Goal: Transaction & Acquisition: Purchase product/service

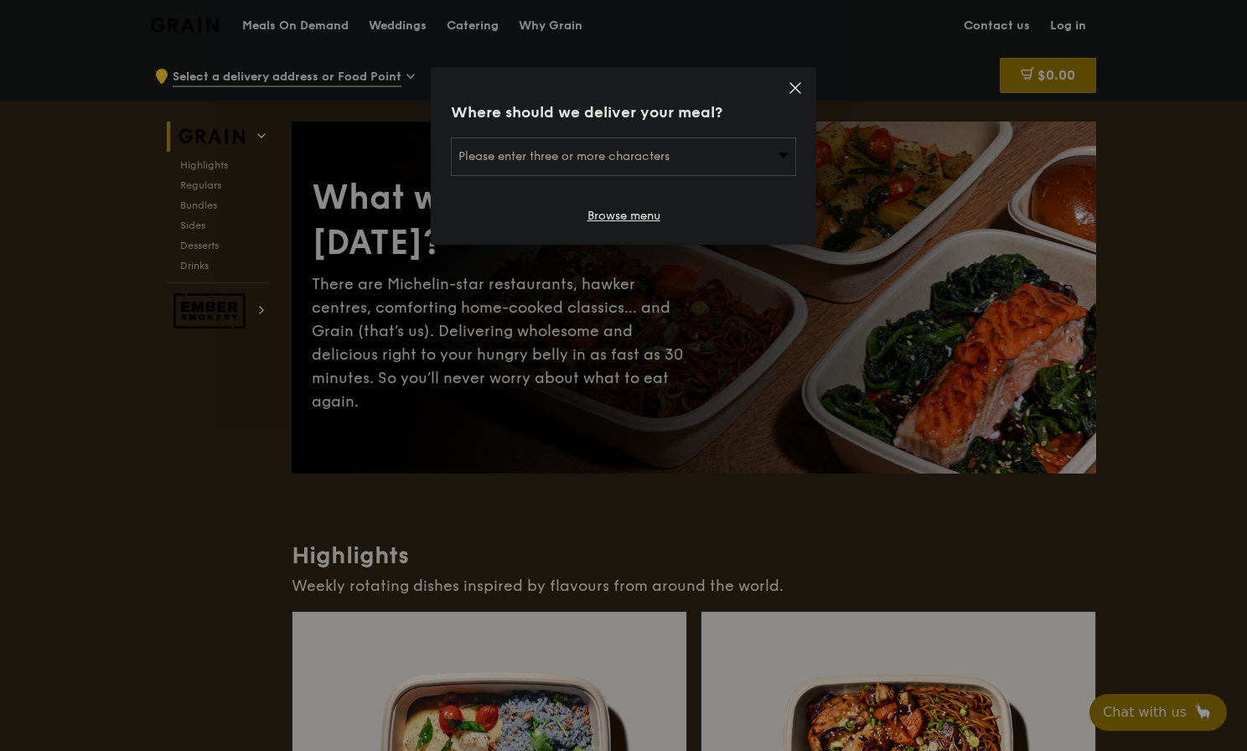
click at [625, 161] on span "Please enter three or more characters" at bounding box center [564, 156] width 211 height 14
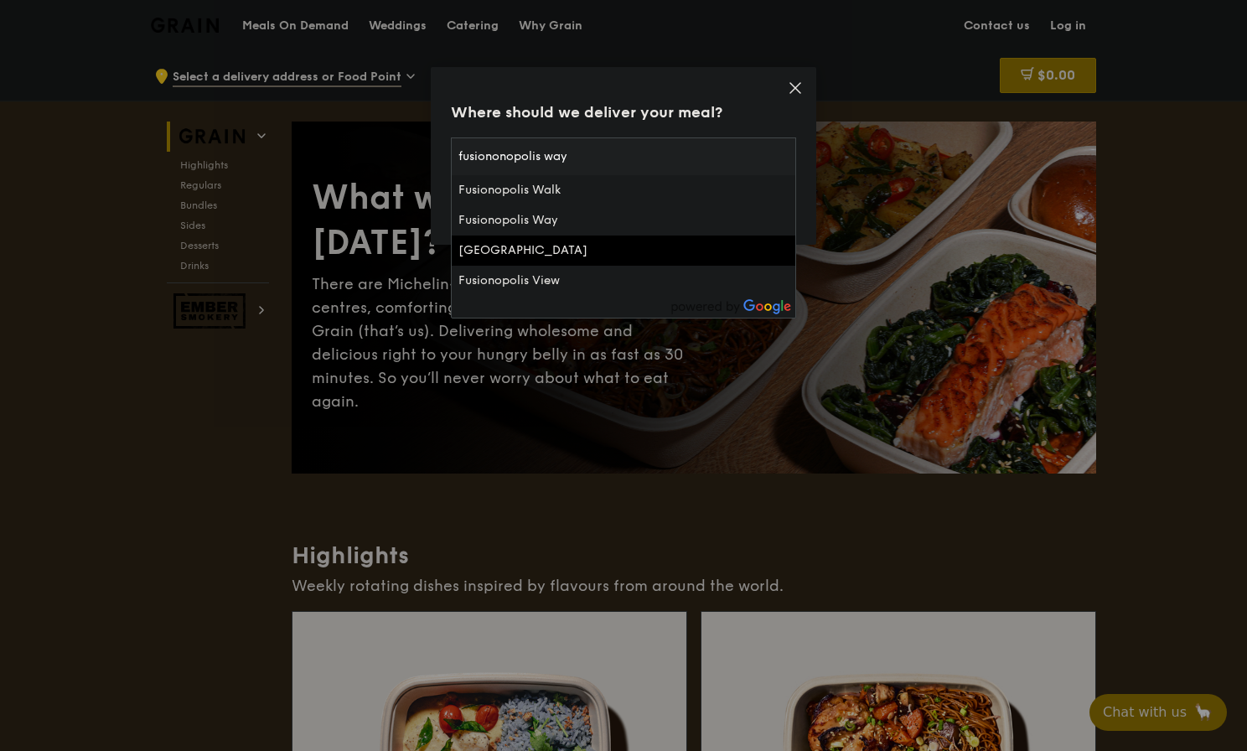
click at [461, 154] on input "fusiononopolis way" at bounding box center [624, 156] width 344 height 37
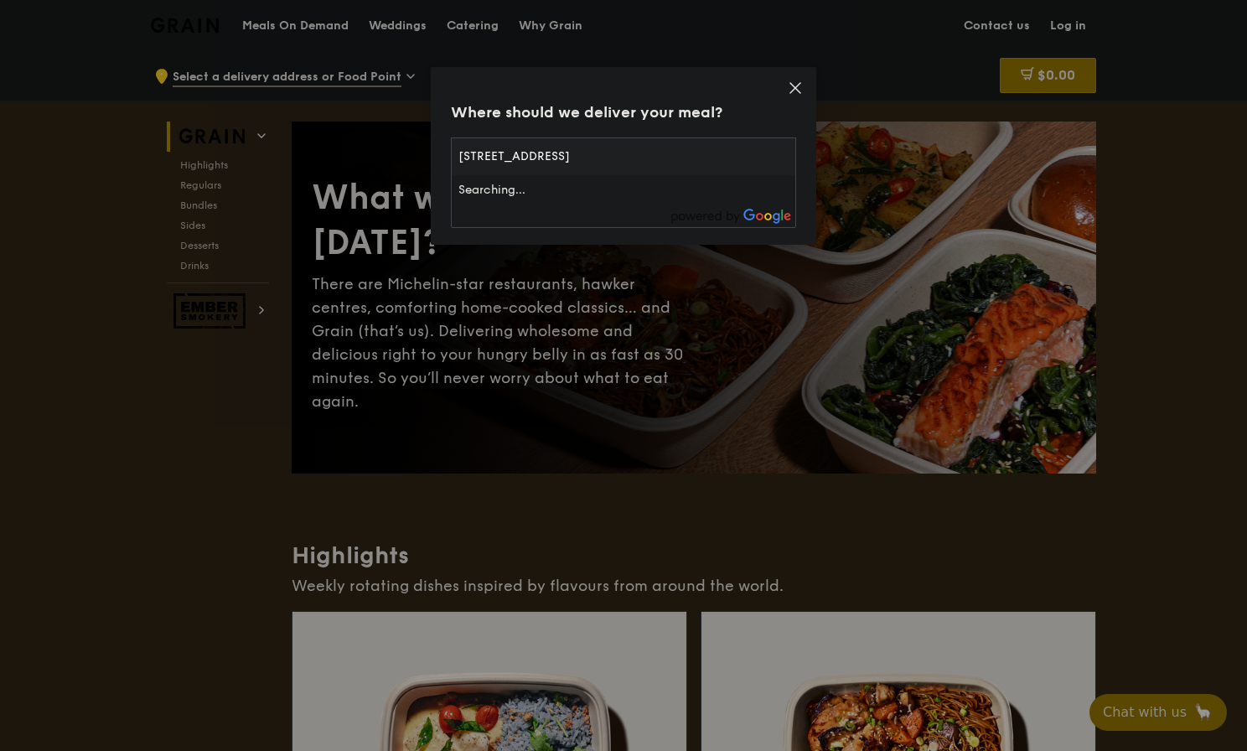
click at [516, 160] on input "[STREET_ADDRESS]" at bounding box center [624, 156] width 344 height 37
type input "1 fusionopolis way"
click at [574, 190] on div "[STREET_ADDRESS]" at bounding box center [583, 190] width 248 height 17
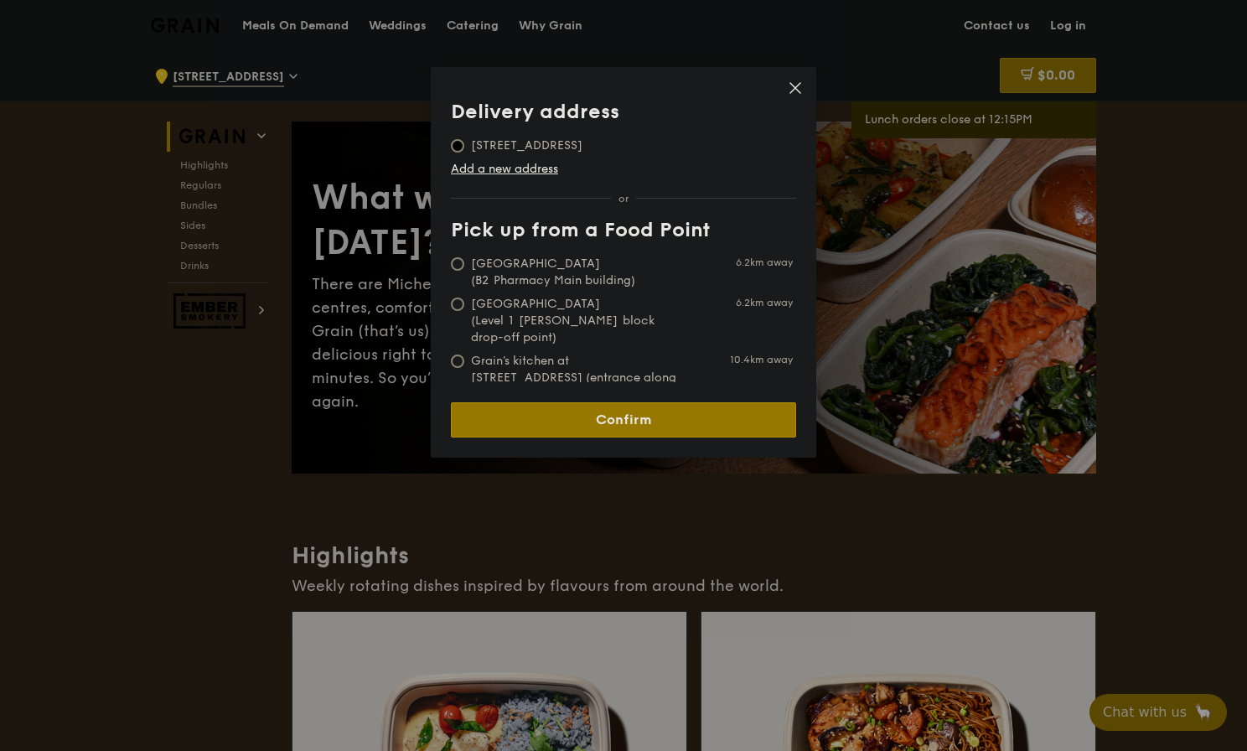
click at [578, 143] on span "[STREET_ADDRESS]" at bounding box center [527, 145] width 152 height 17
click at [464, 143] on input "[STREET_ADDRESS]" at bounding box center [457, 145] width 13 height 13
click at [454, 153] on span "[STREET_ADDRESS]" at bounding box center [527, 145] width 152 height 17
click at [454, 153] on input "[STREET_ADDRESS]" at bounding box center [457, 145] width 13 height 13
click at [456, 144] on input "[STREET_ADDRESS]" at bounding box center [457, 145] width 13 height 13
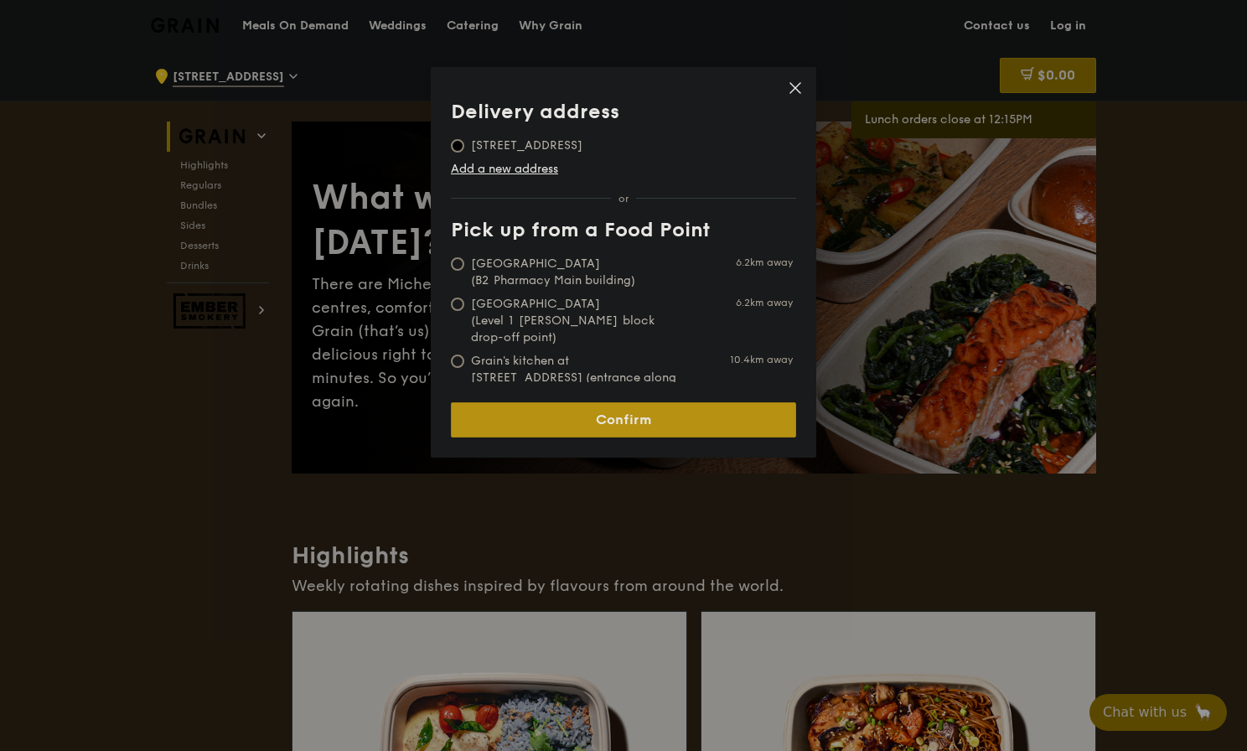
click at [678, 409] on link "Confirm" at bounding box center [623, 419] width 345 height 35
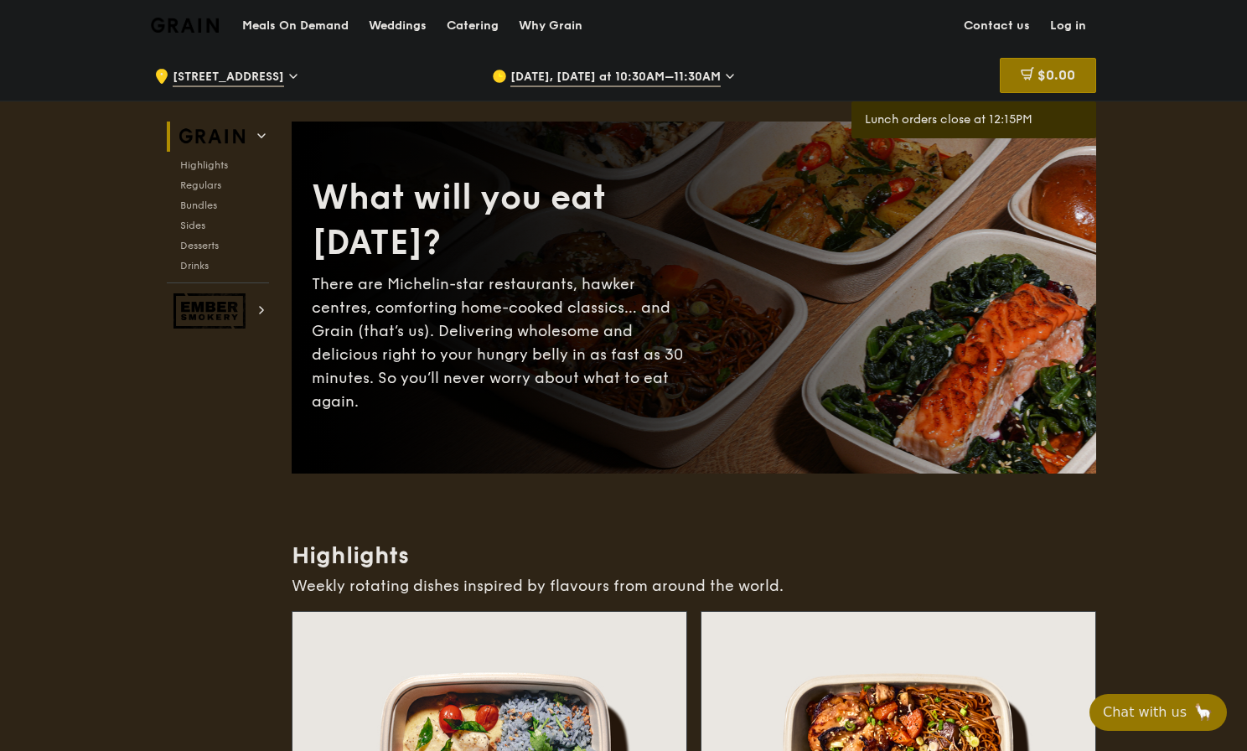
click at [264, 78] on span "[STREET_ADDRESS]" at bounding box center [228, 78] width 111 height 18
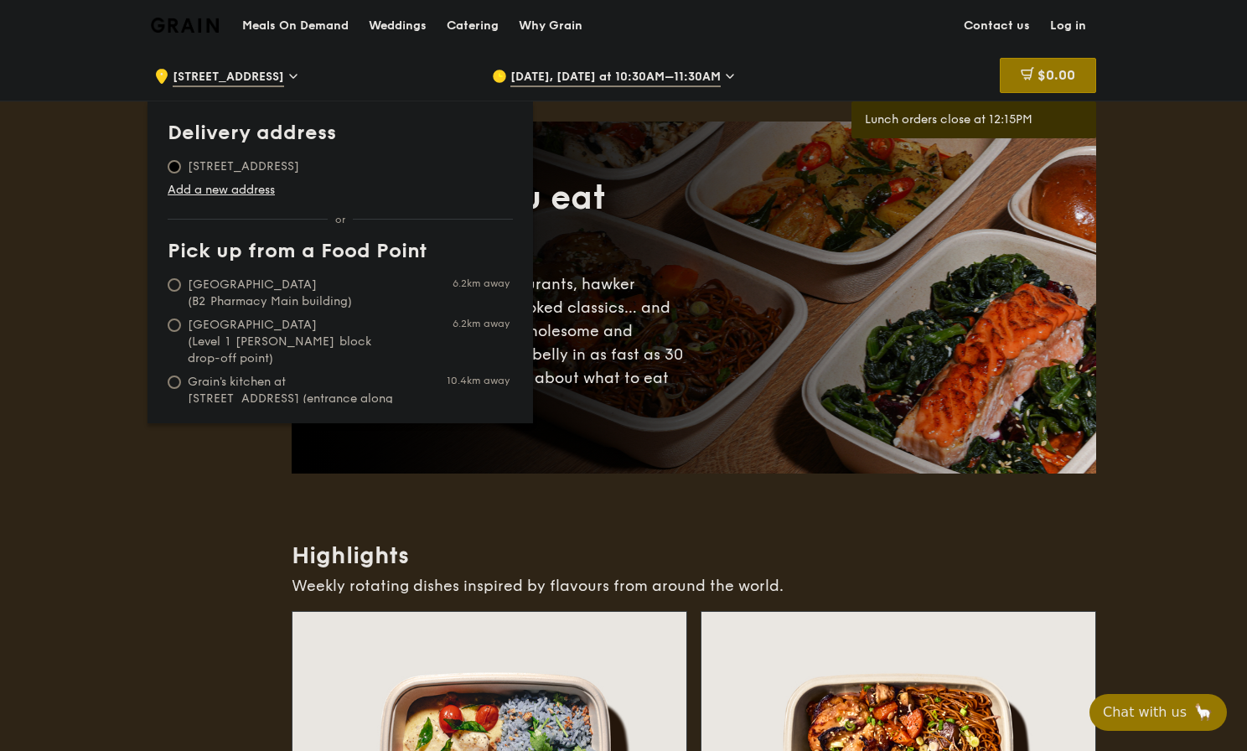
click at [260, 73] on span "[STREET_ADDRESS]" at bounding box center [228, 78] width 111 height 18
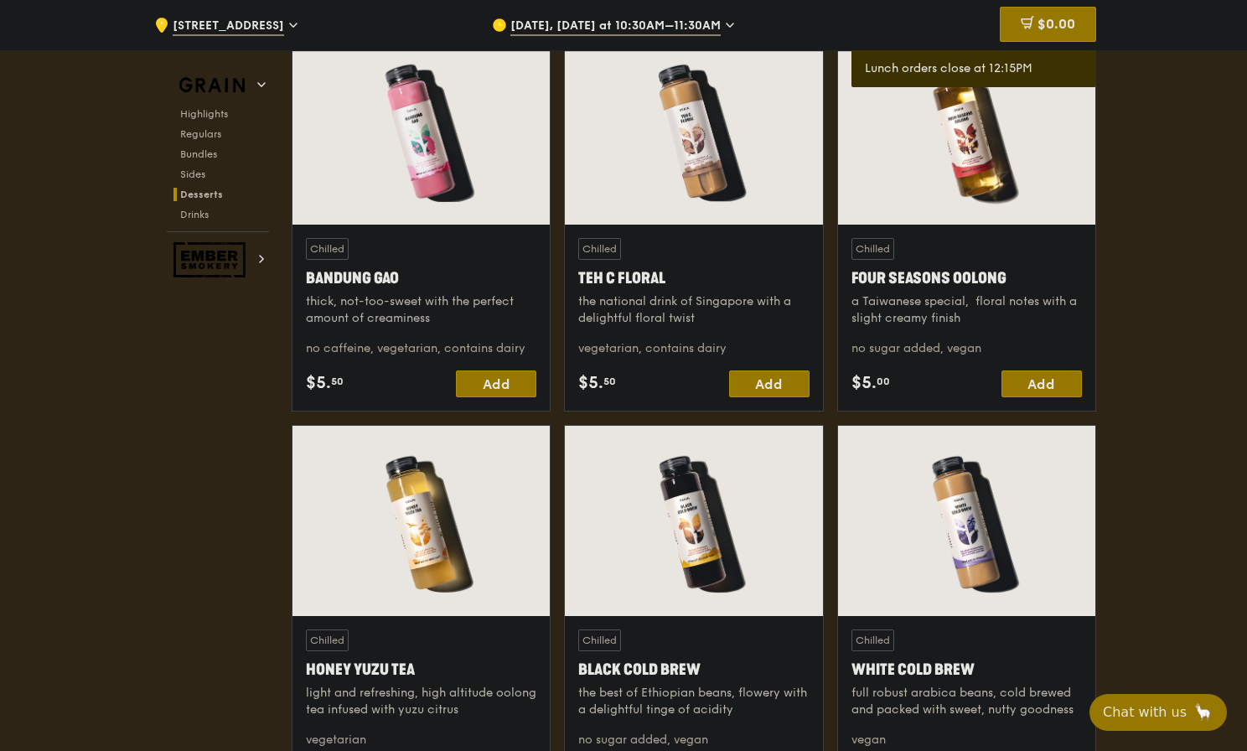
scroll to position [5637, 0]
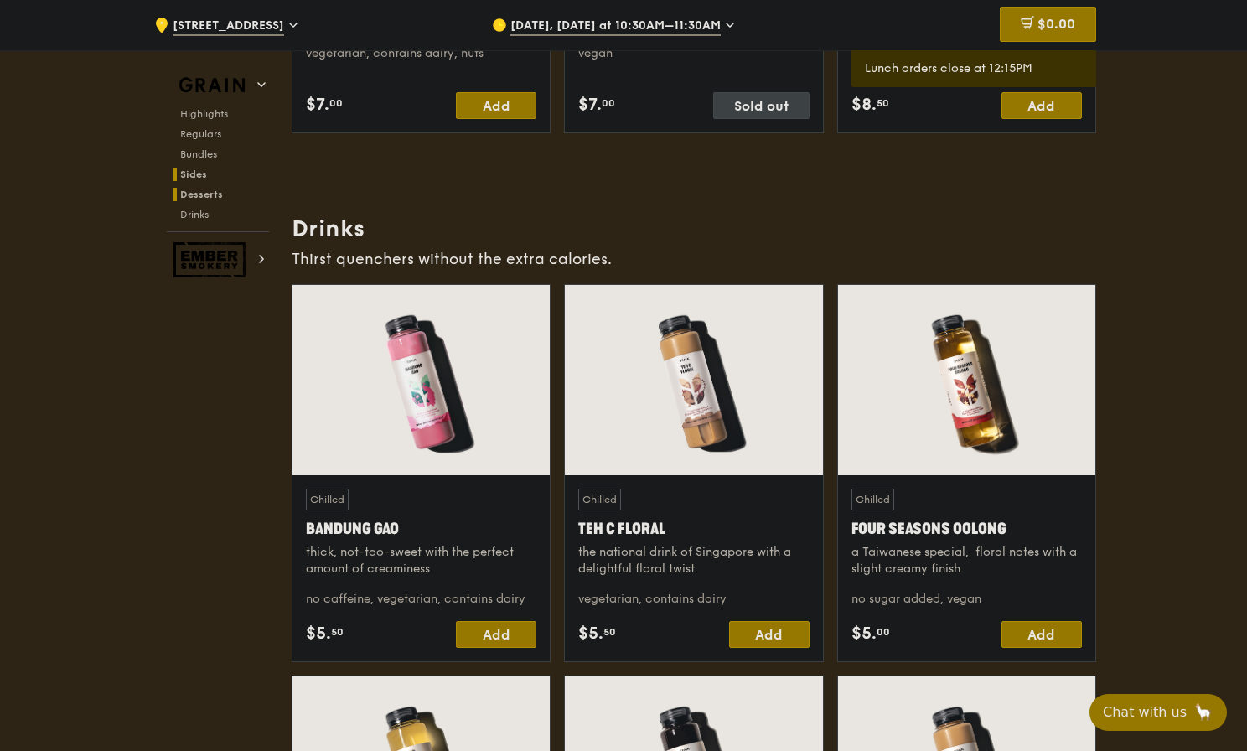
click at [219, 168] on h2 "Sides" at bounding box center [222, 174] width 96 height 13
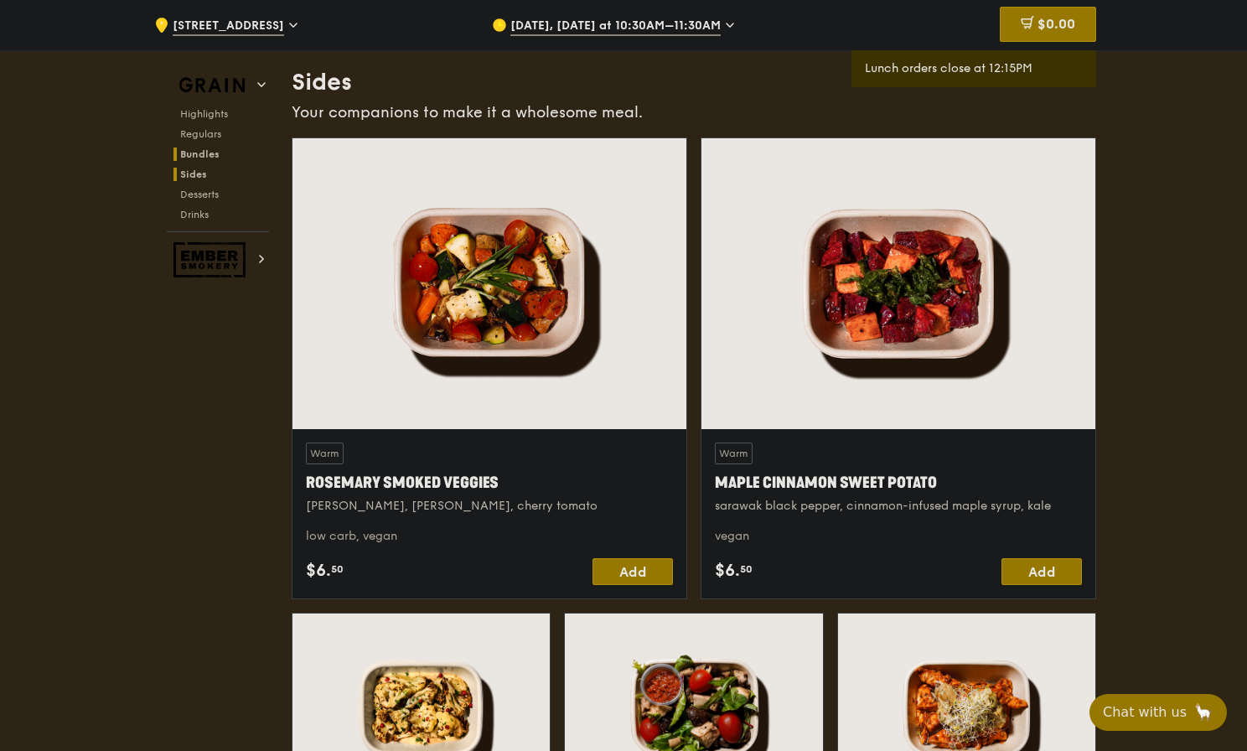
click at [217, 153] on span "Bundles" at bounding box center [199, 154] width 39 height 12
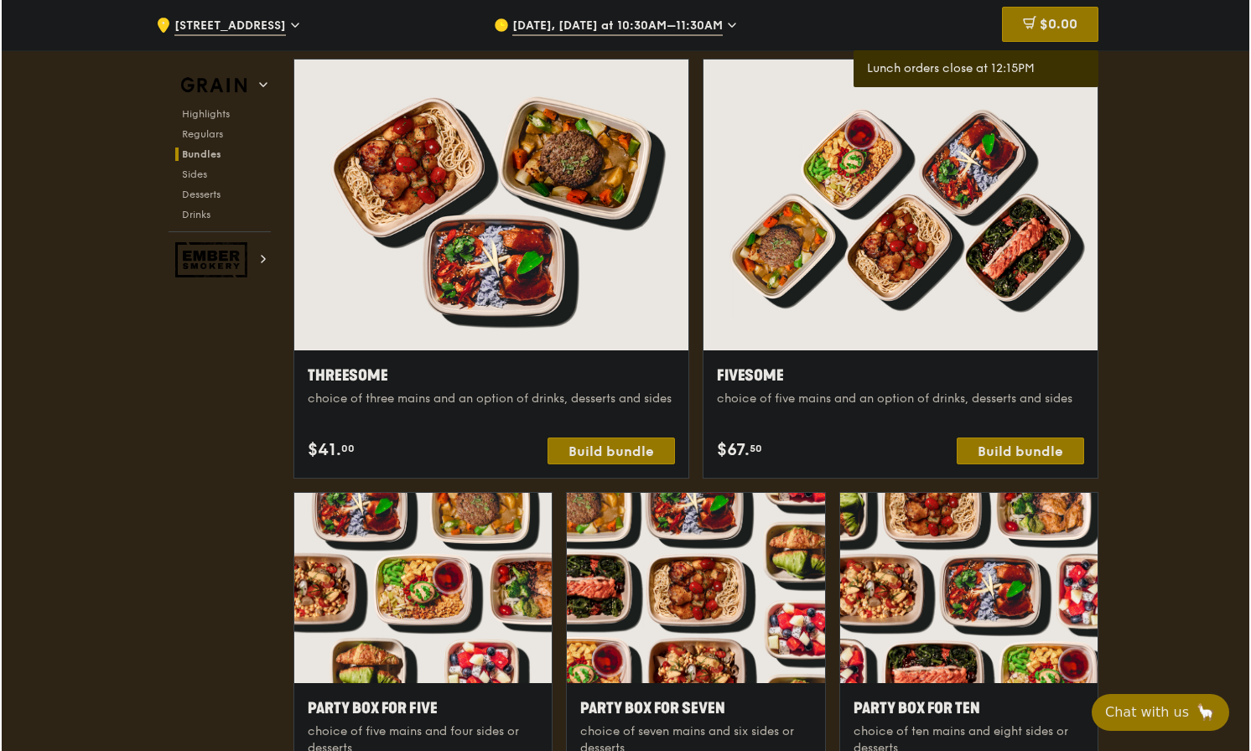
scroll to position [2894, 0]
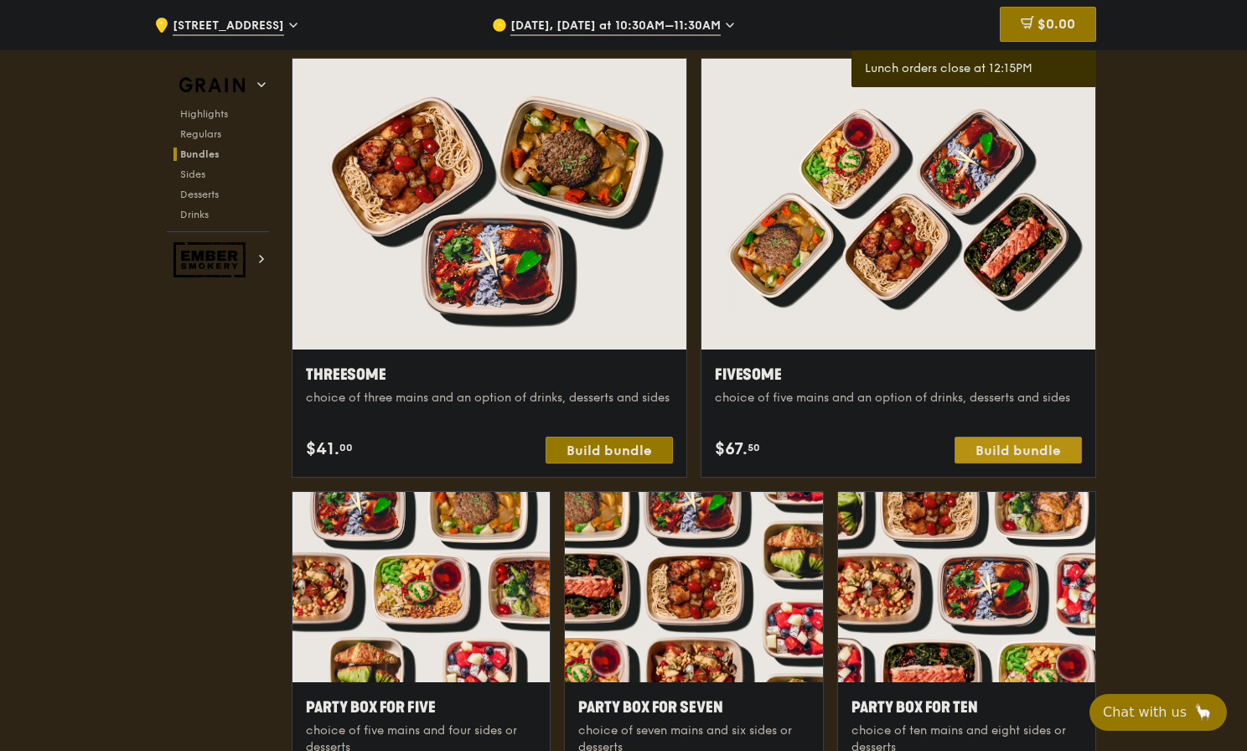
click at [1040, 453] on div "Build bundle" at bounding box center [1018, 450] width 127 height 27
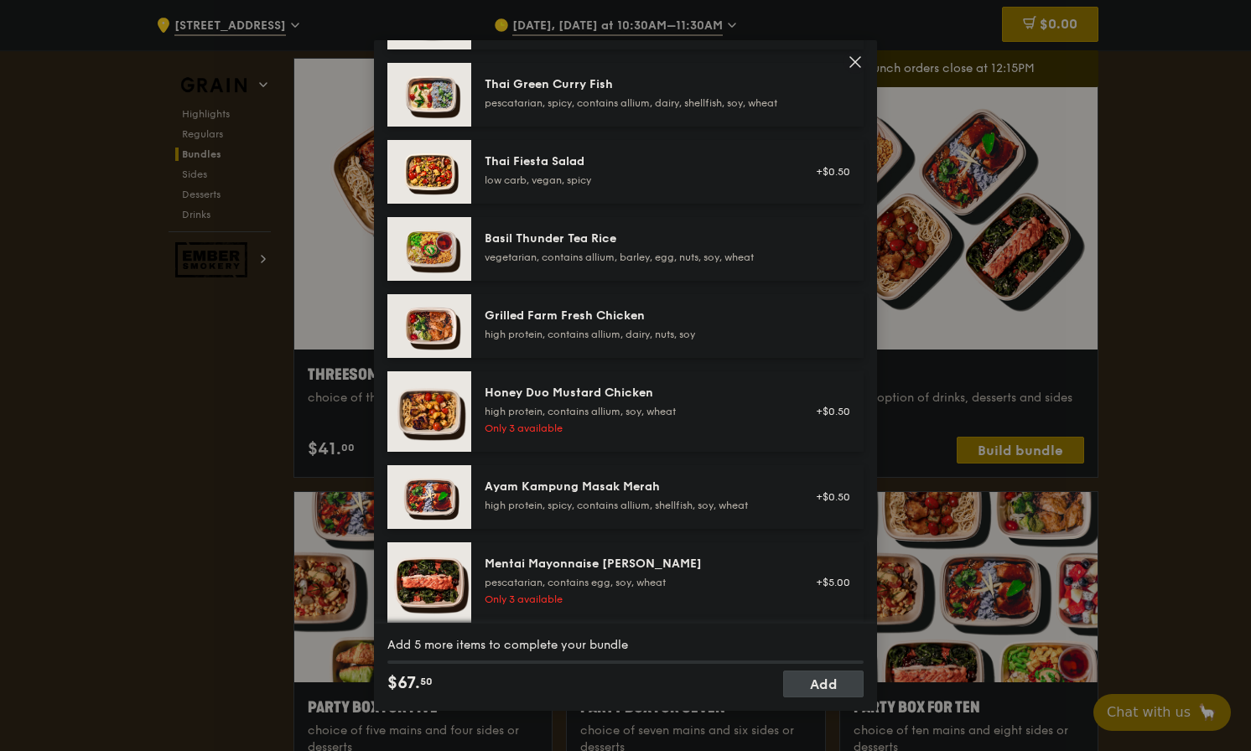
scroll to position [200, 0]
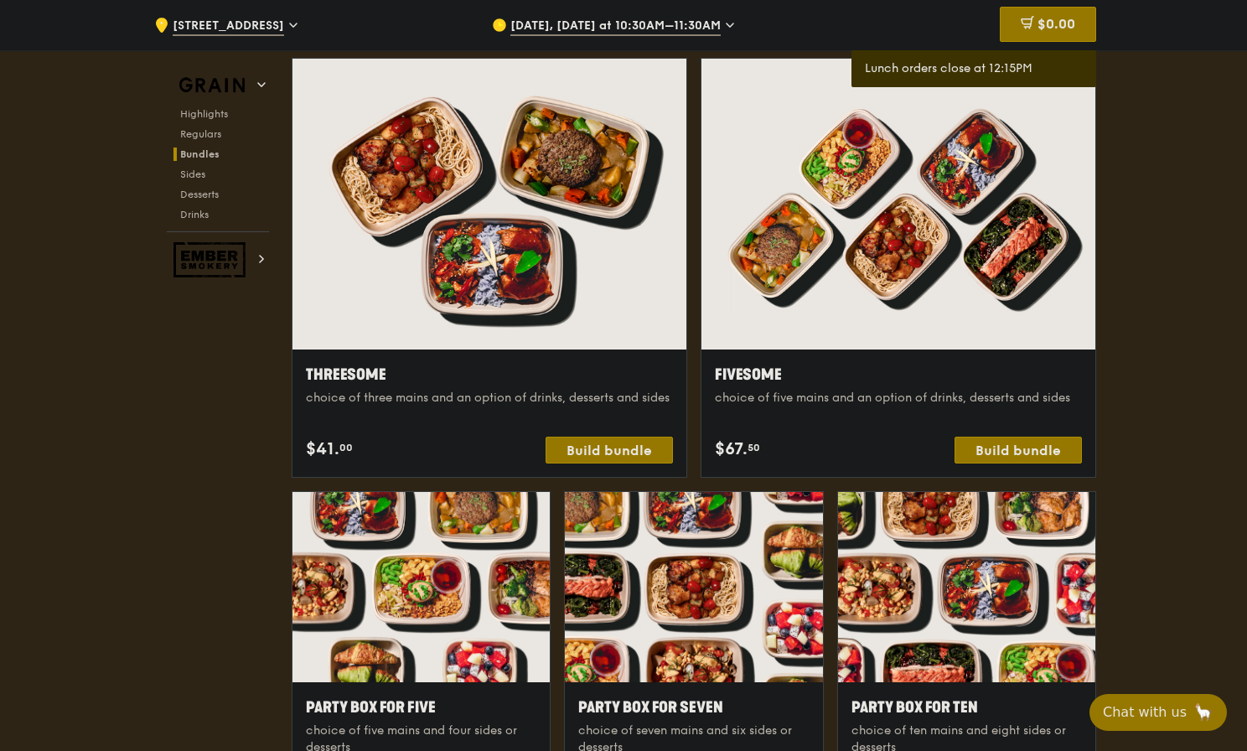
click at [583, 29] on span "[DATE], [DATE] at 10:30AM–11:30AM" at bounding box center [616, 27] width 210 height 18
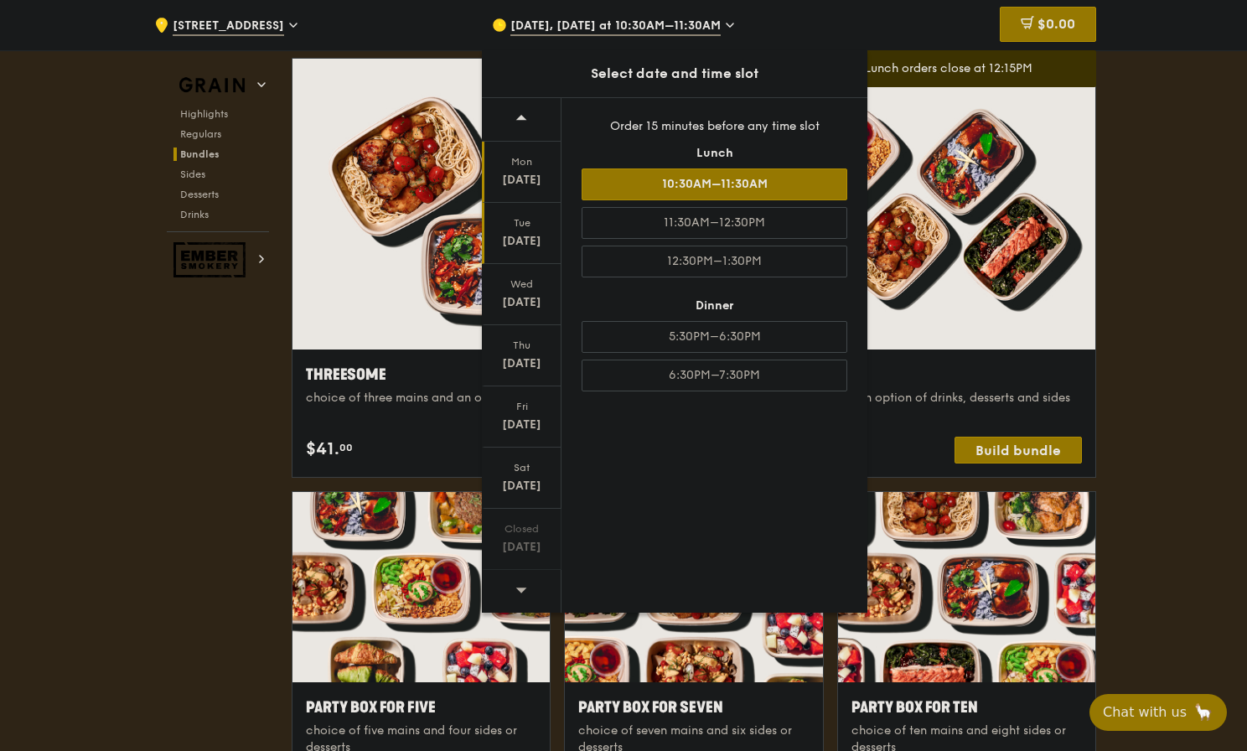
click at [539, 249] on div "[DATE]" at bounding box center [522, 241] width 75 height 17
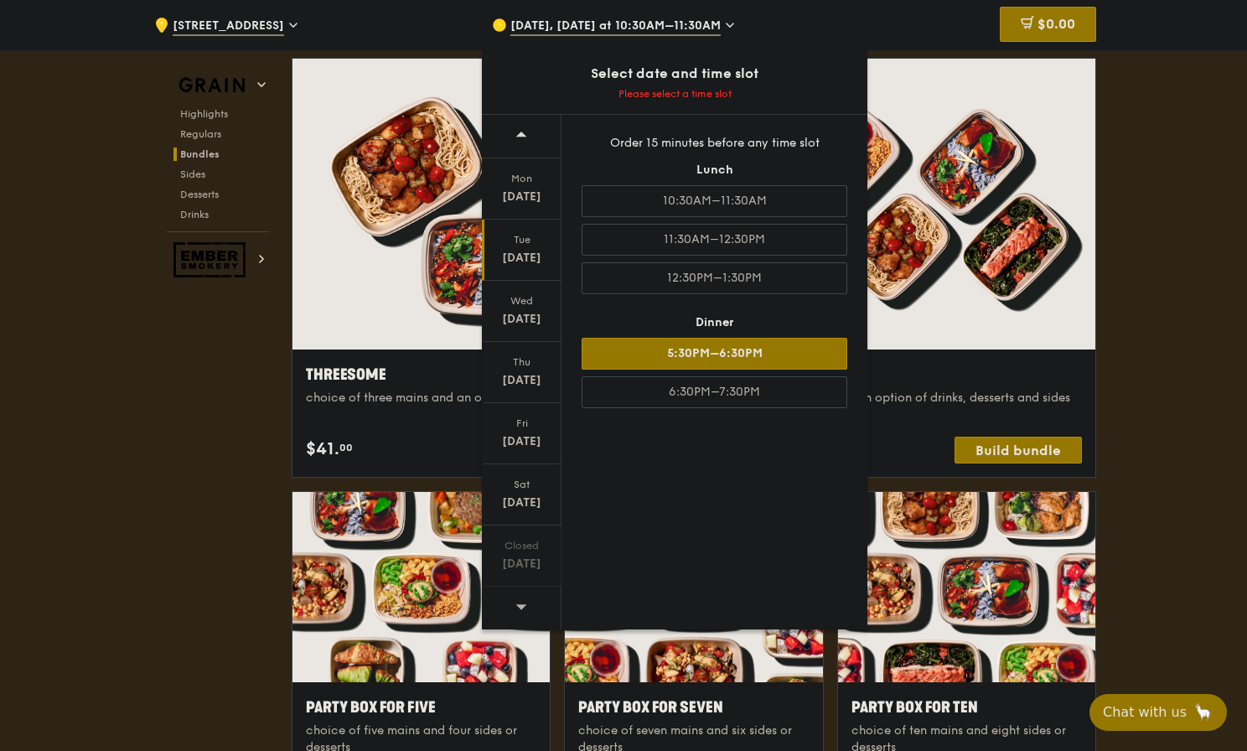
click at [779, 351] on div "5:30PM–6:30PM" at bounding box center [715, 354] width 266 height 32
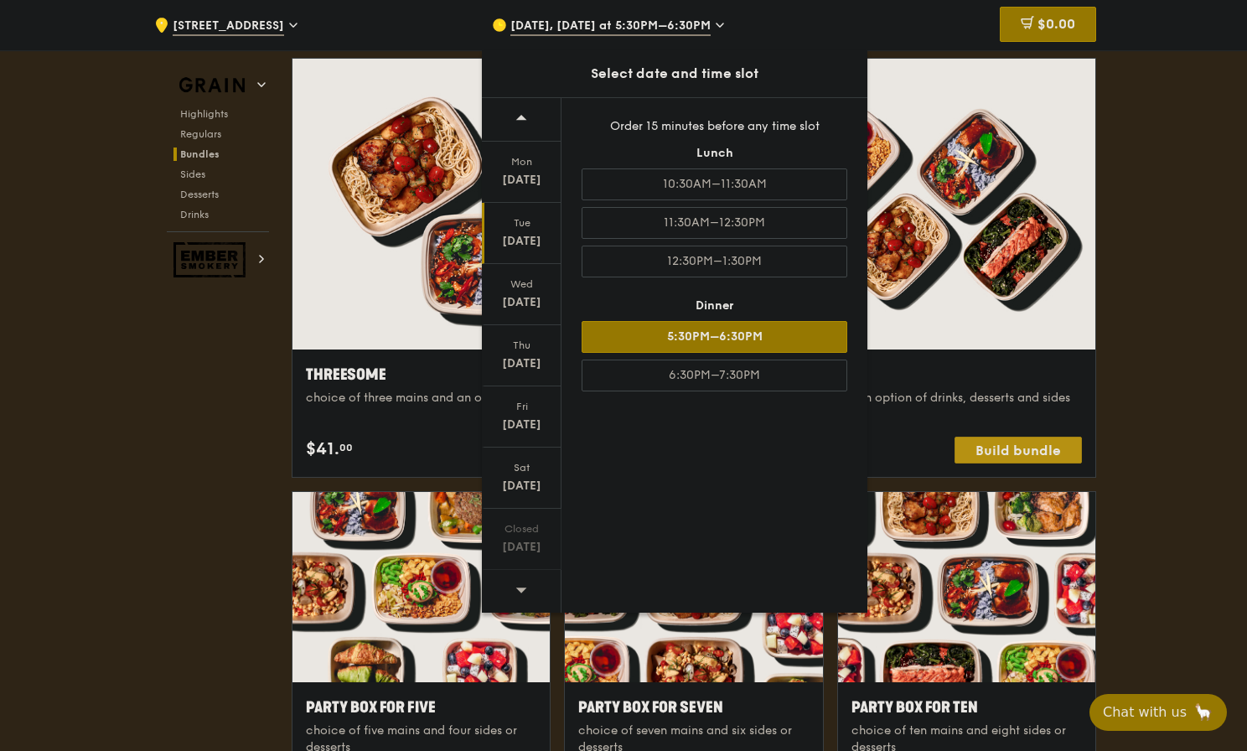
click at [1034, 451] on div "Build bundle" at bounding box center [1018, 450] width 127 height 27
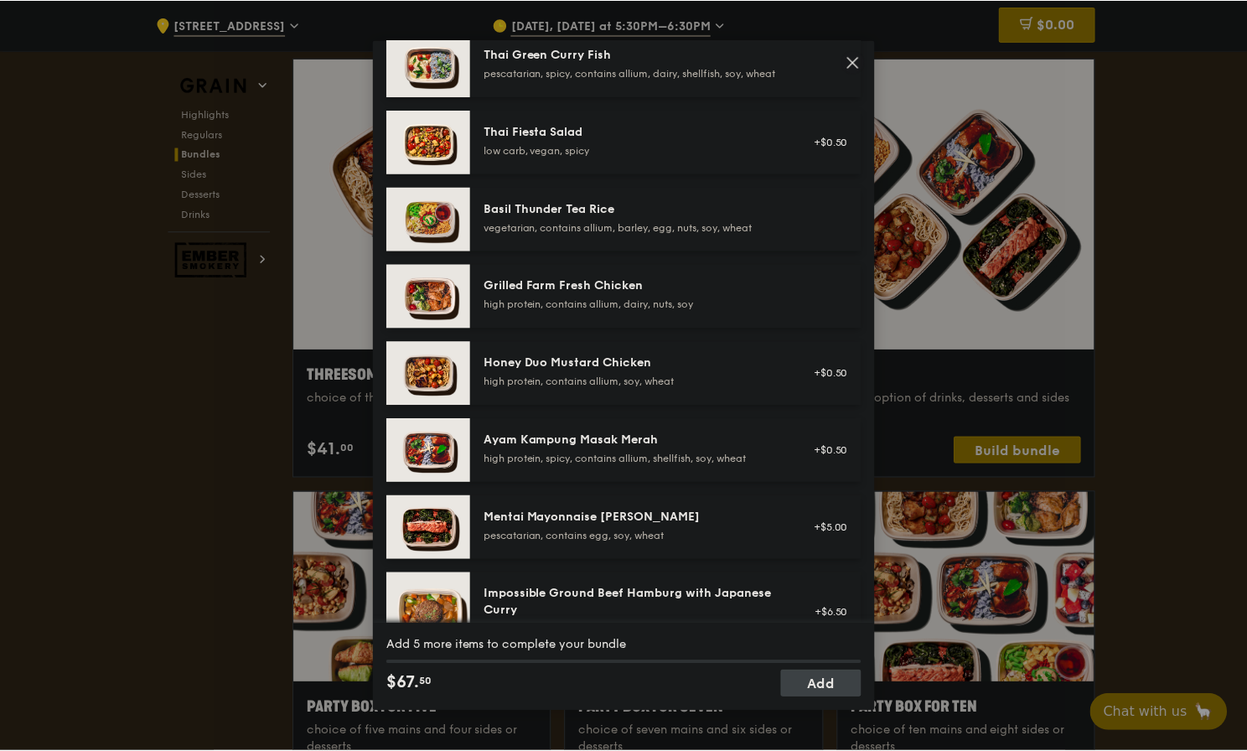
scroll to position [262, 0]
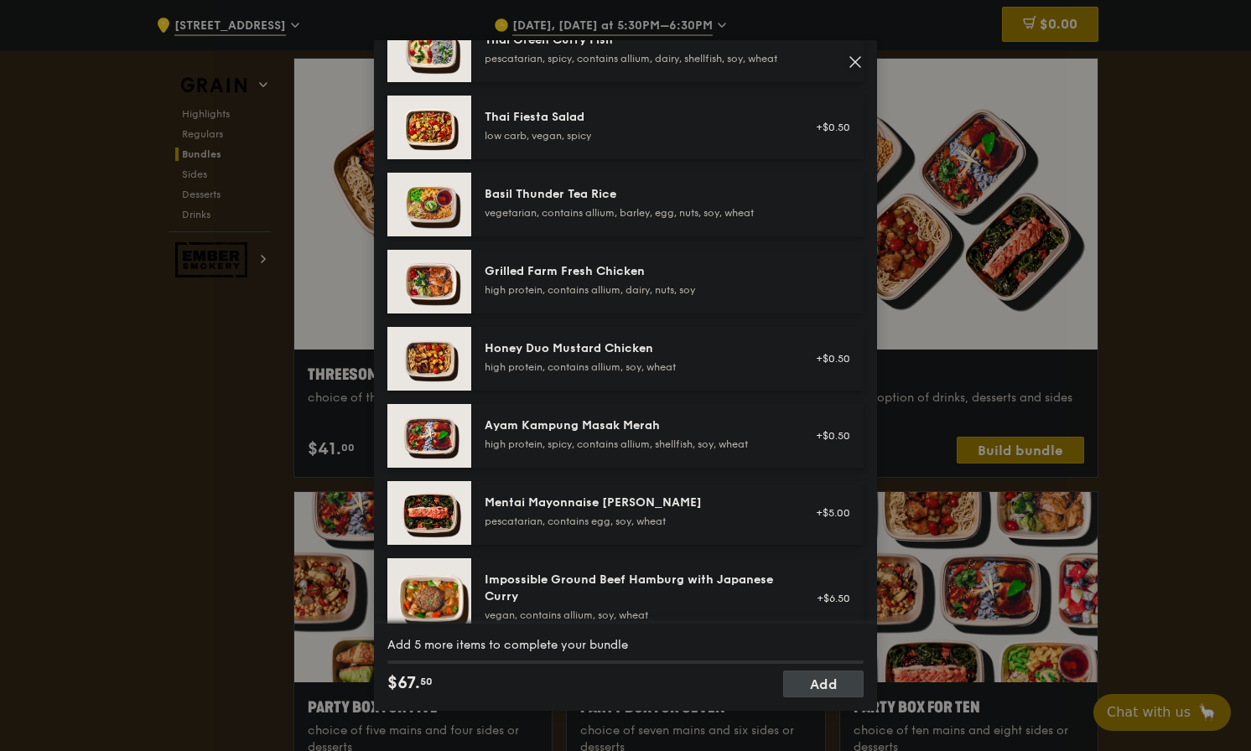
click at [713, 374] on div "high protein, contains allium, soy, wheat" at bounding box center [635, 366] width 301 height 13
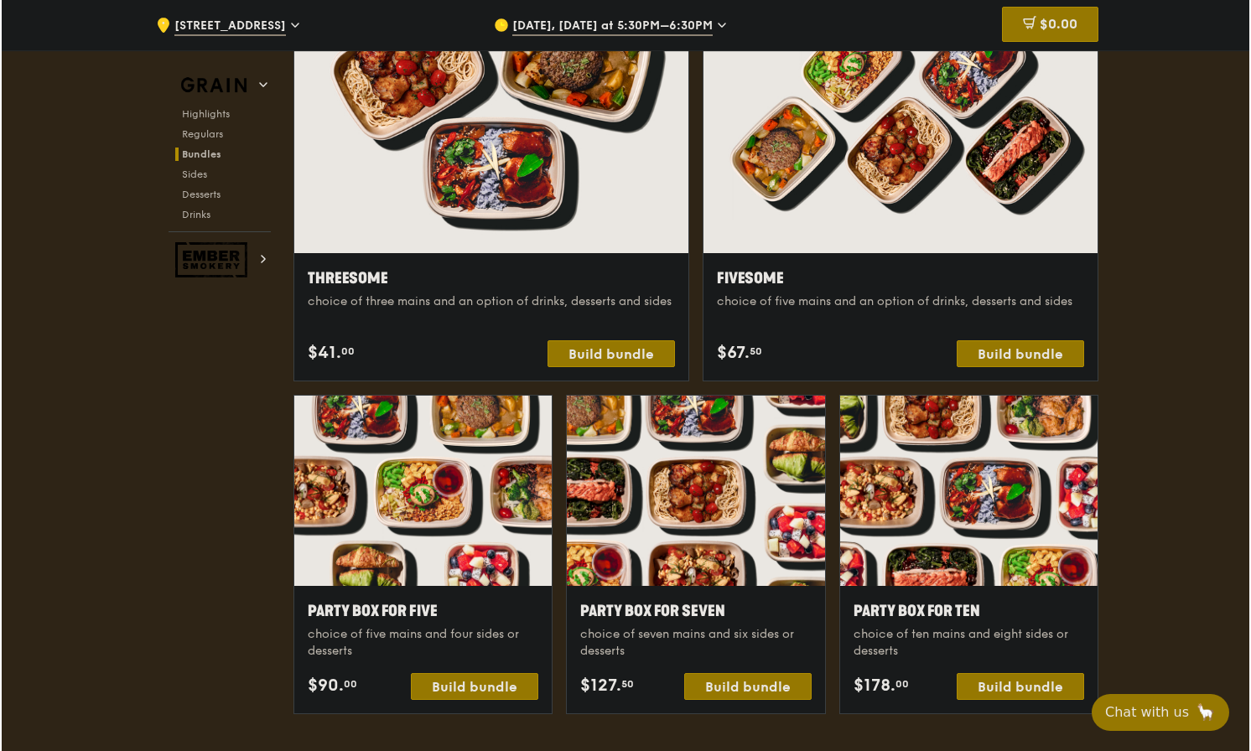
scroll to position [3013, 0]
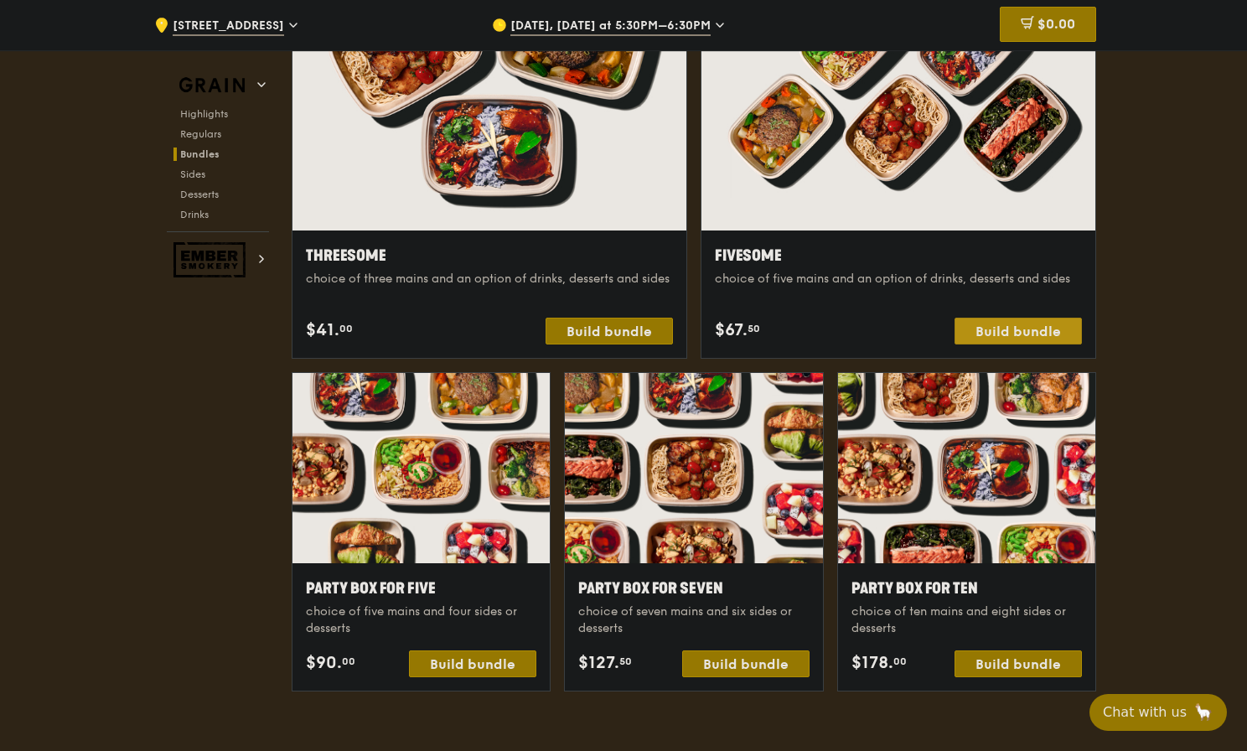
click at [1018, 326] on div "Build bundle" at bounding box center [1018, 331] width 127 height 27
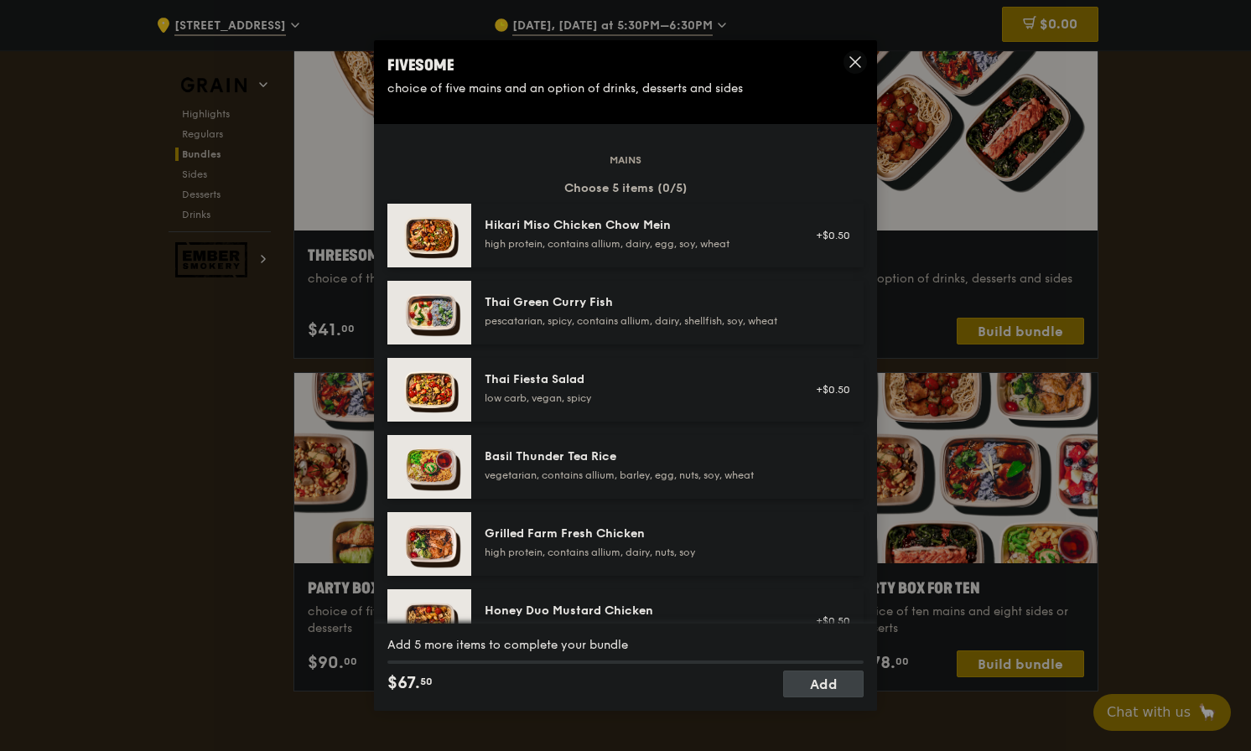
click at [792, 252] on div "Hikari Miso Chicken Chow Mein high protein, contains allium, dairy, egg, soy, w…" at bounding box center [634, 235] width 321 height 37
click at [792, 251] on div "Hikari Miso Chicken Chow Mein high protein, contains allium, dairy, egg, soy, w…" at bounding box center [634, 235] width 321 height 37
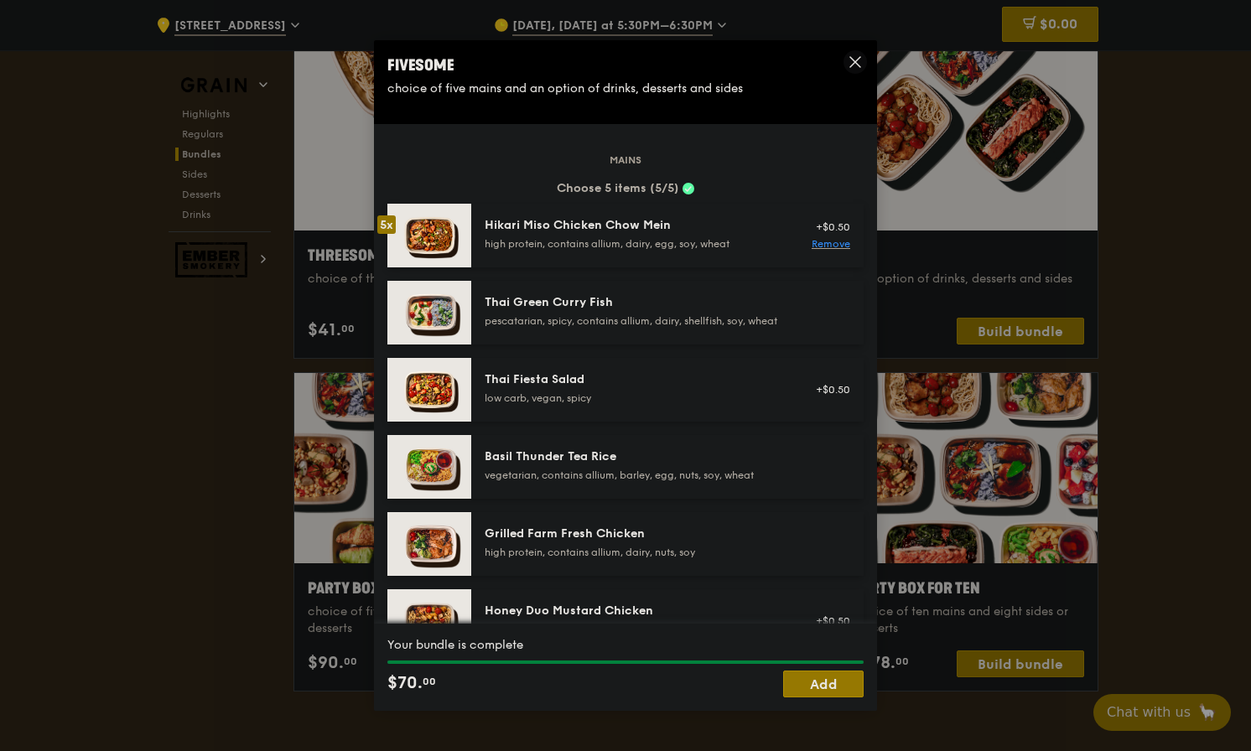
click at [841, 248] on link "Remove" at bounding box center [830, 244] width 39 height 12
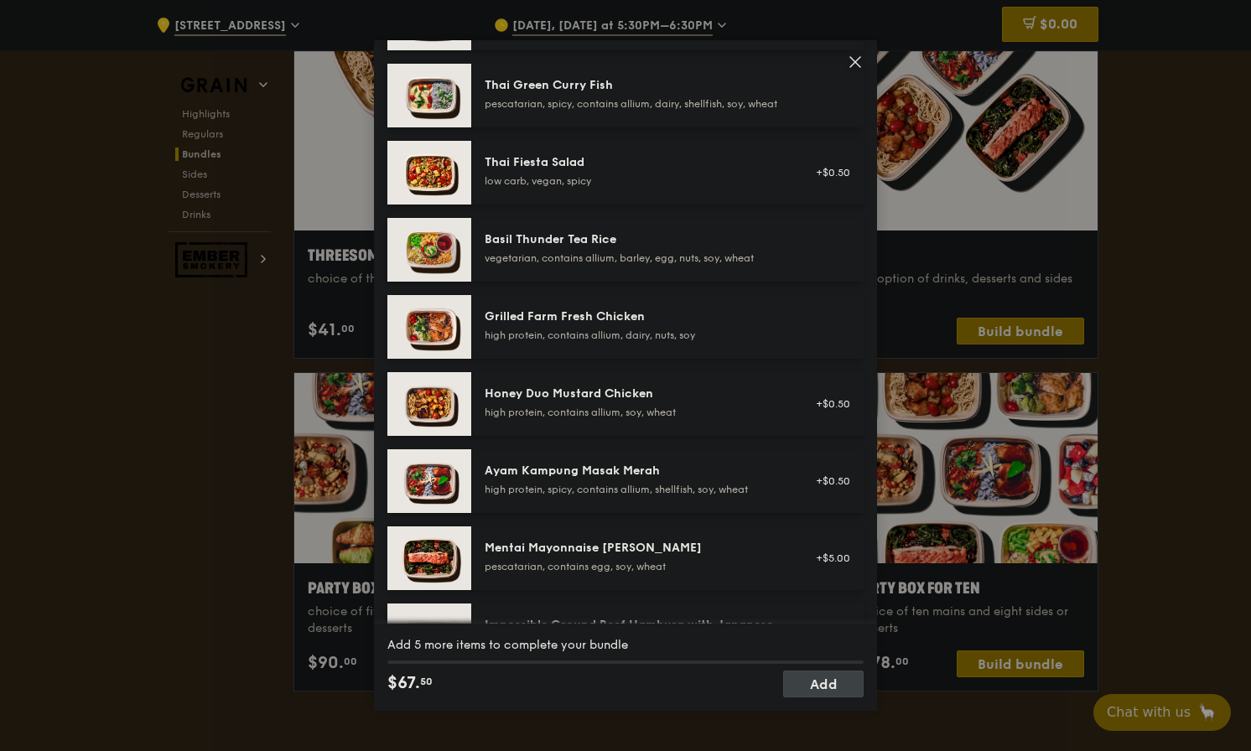
scroll to position [227, 0]
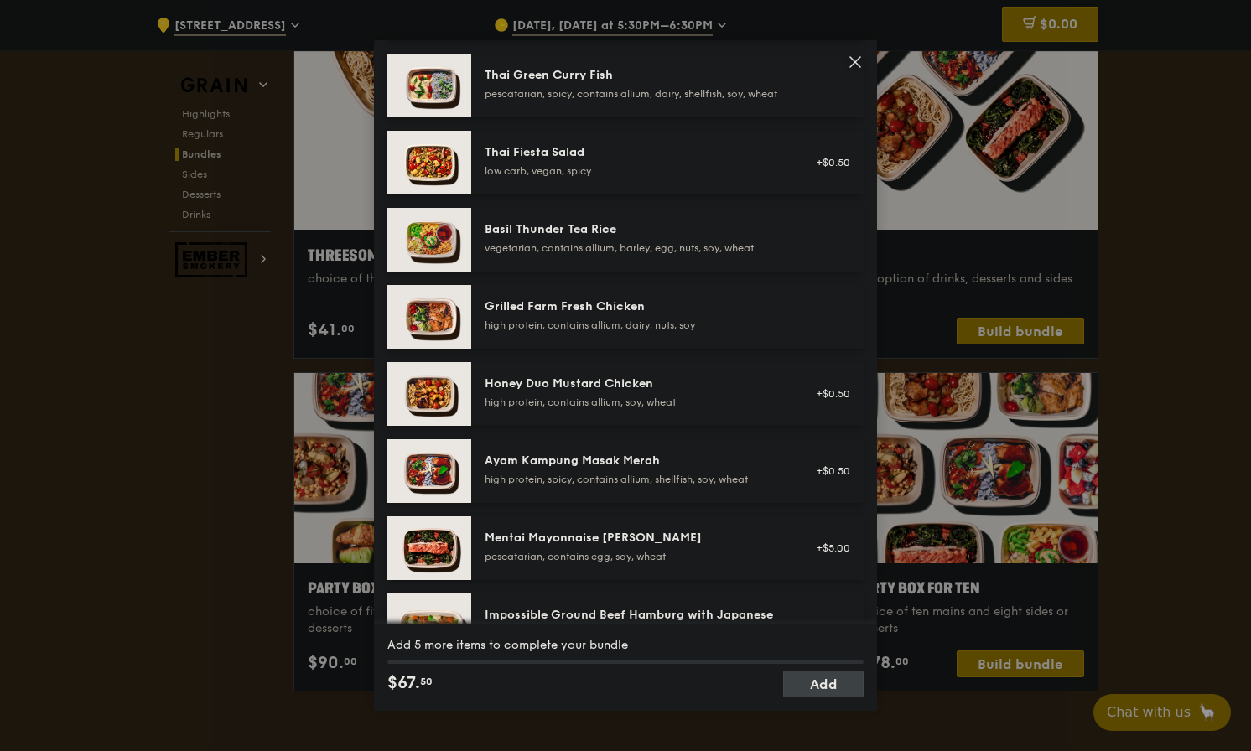
click at [753, 392] on div "Honey Duo Mustard Chicken" at bounding box center [635, 384] width 301 height 17
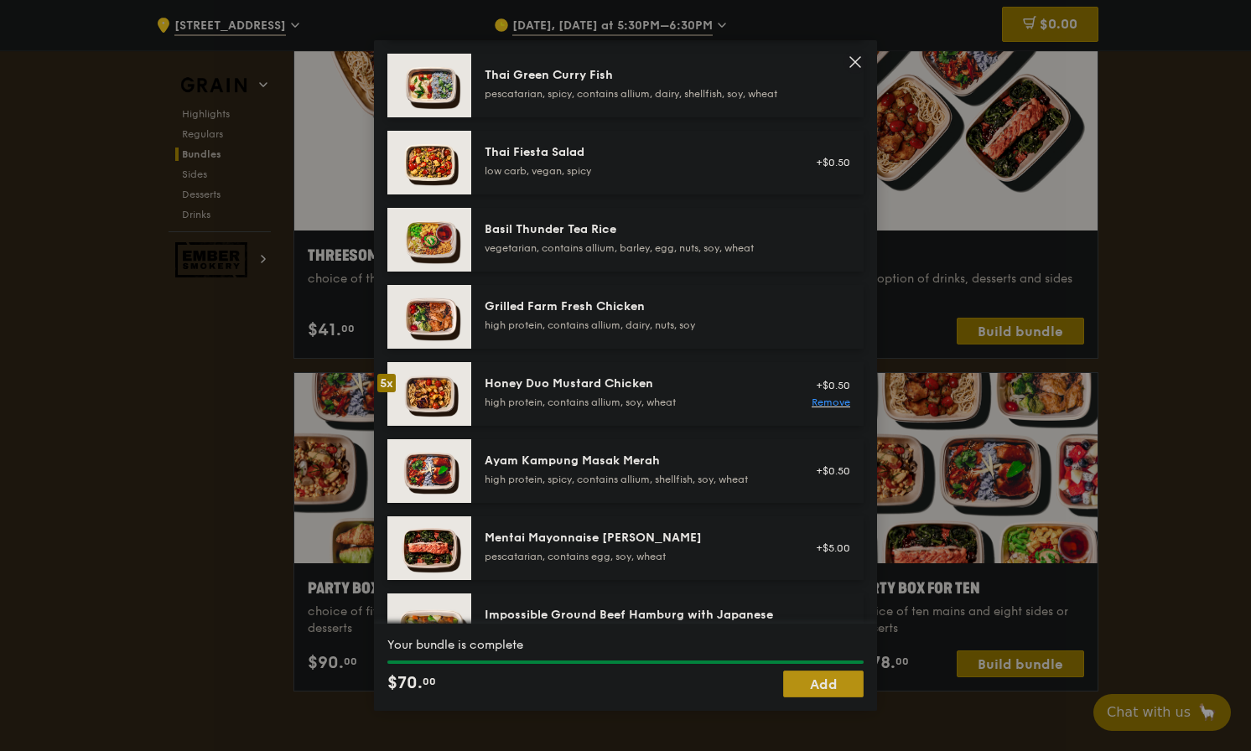
click at [834, 690] on link "Add" at bounding box center [823, 684] width 80 height 27
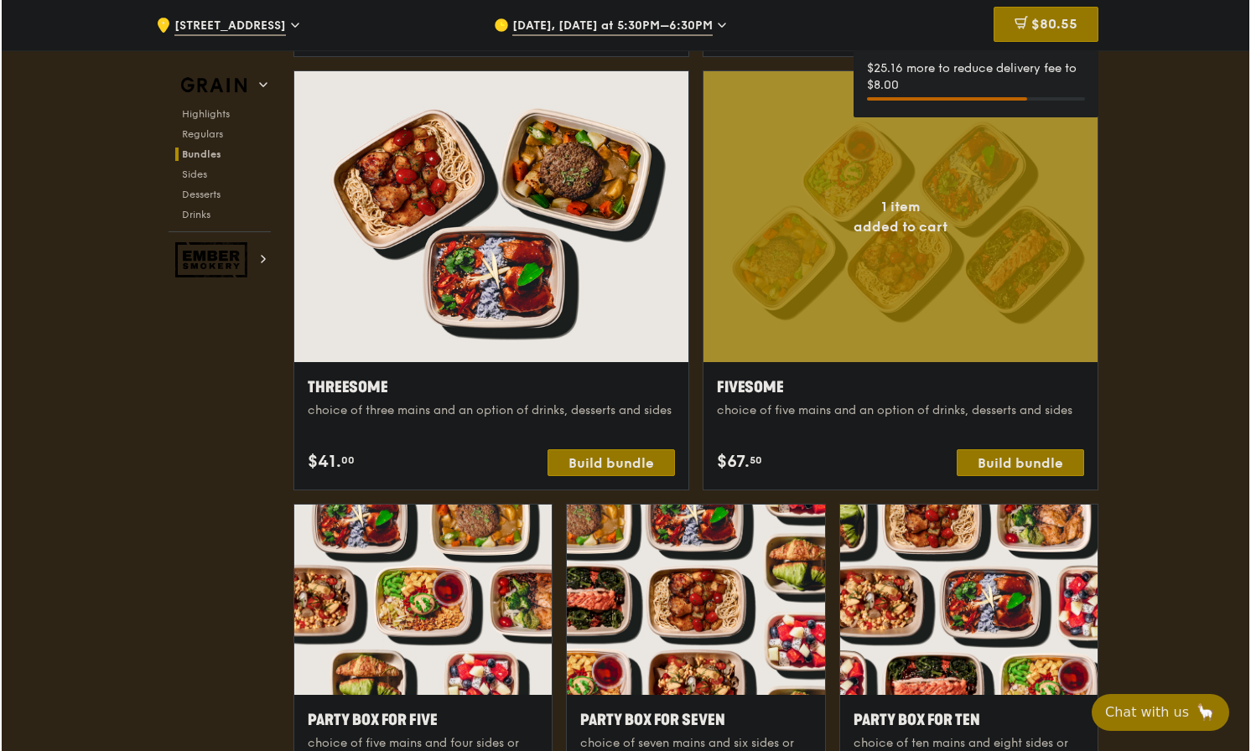
scroll to position [2864, 0]
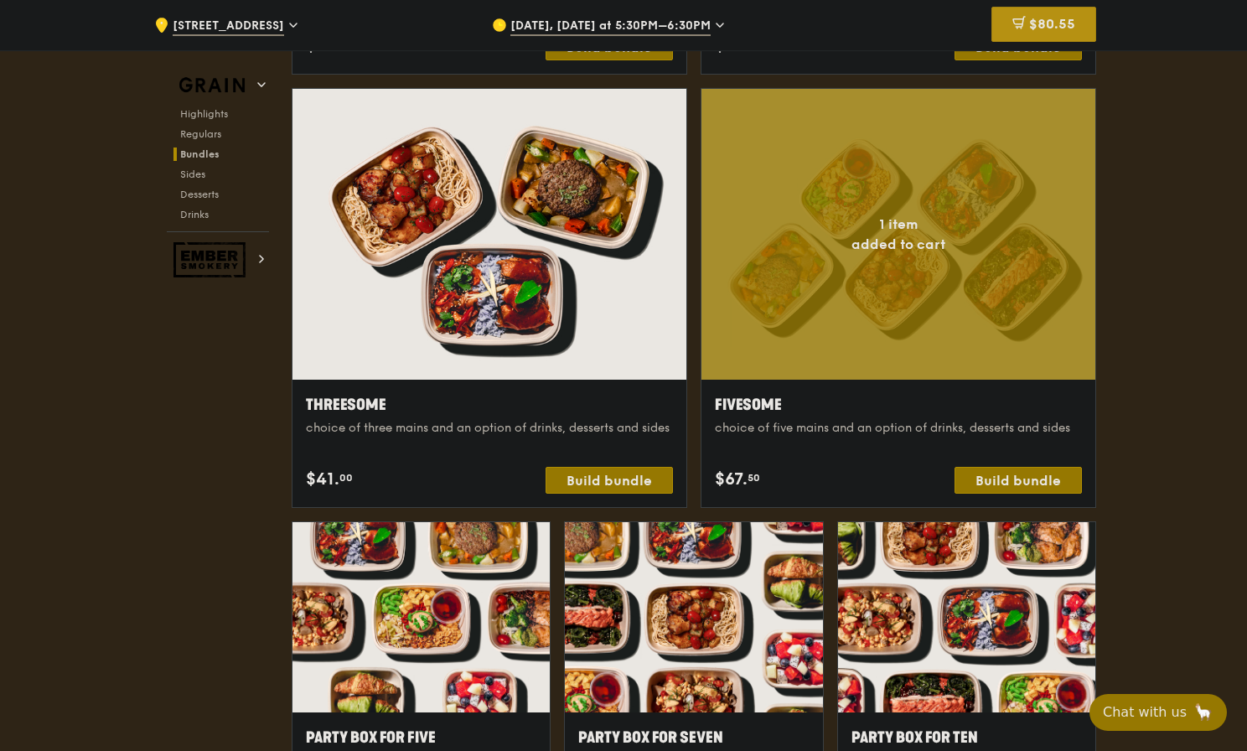
click at [1048, 11] on div "$80.55" at bounding box center [1044, 24] width 105 height 35
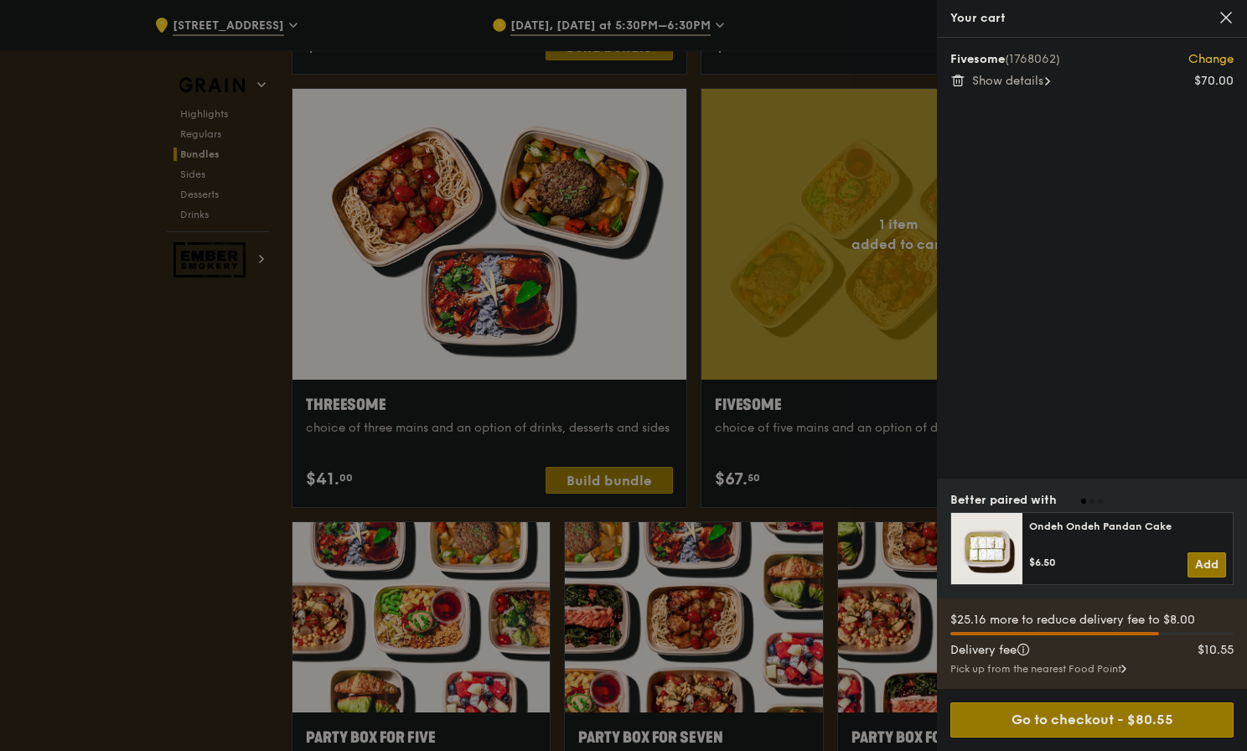
click at [834, 115] on div at bounding box center [623, 375] width 1247 height 751
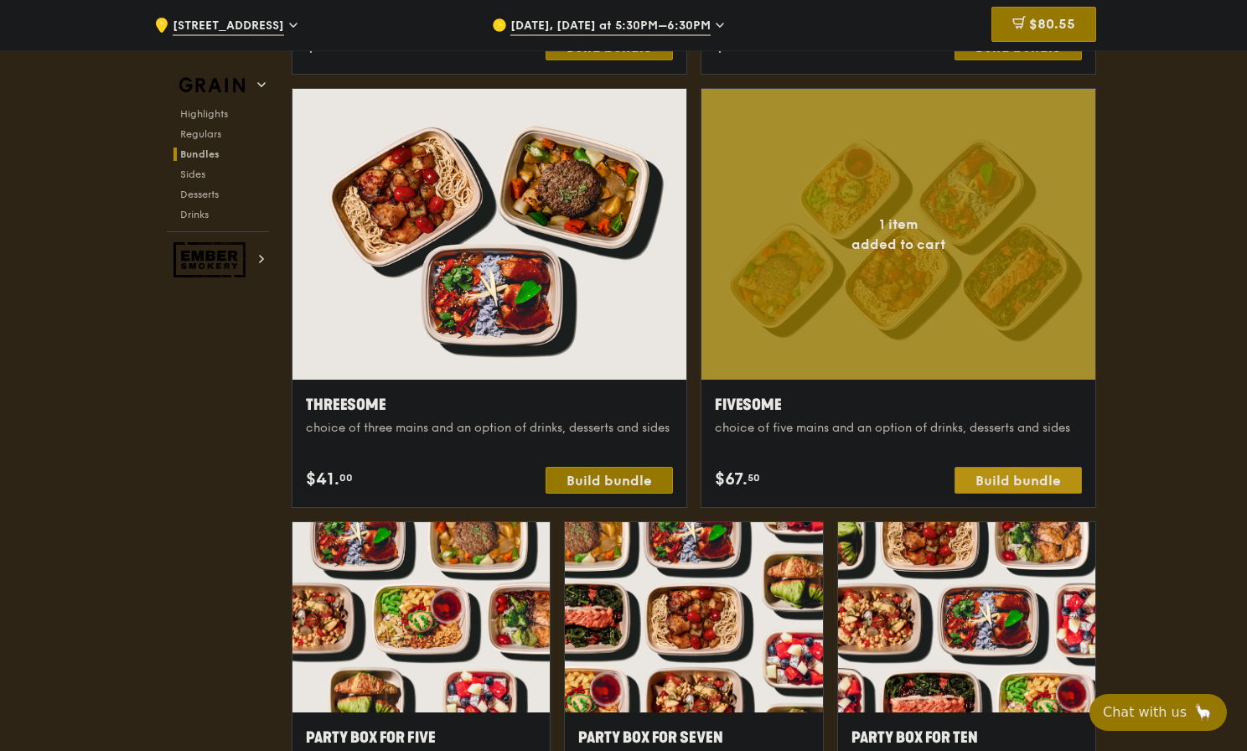
click at [1029, 471] on div "Build bundle" at bounding box center [1018, 480] width 127 height 27
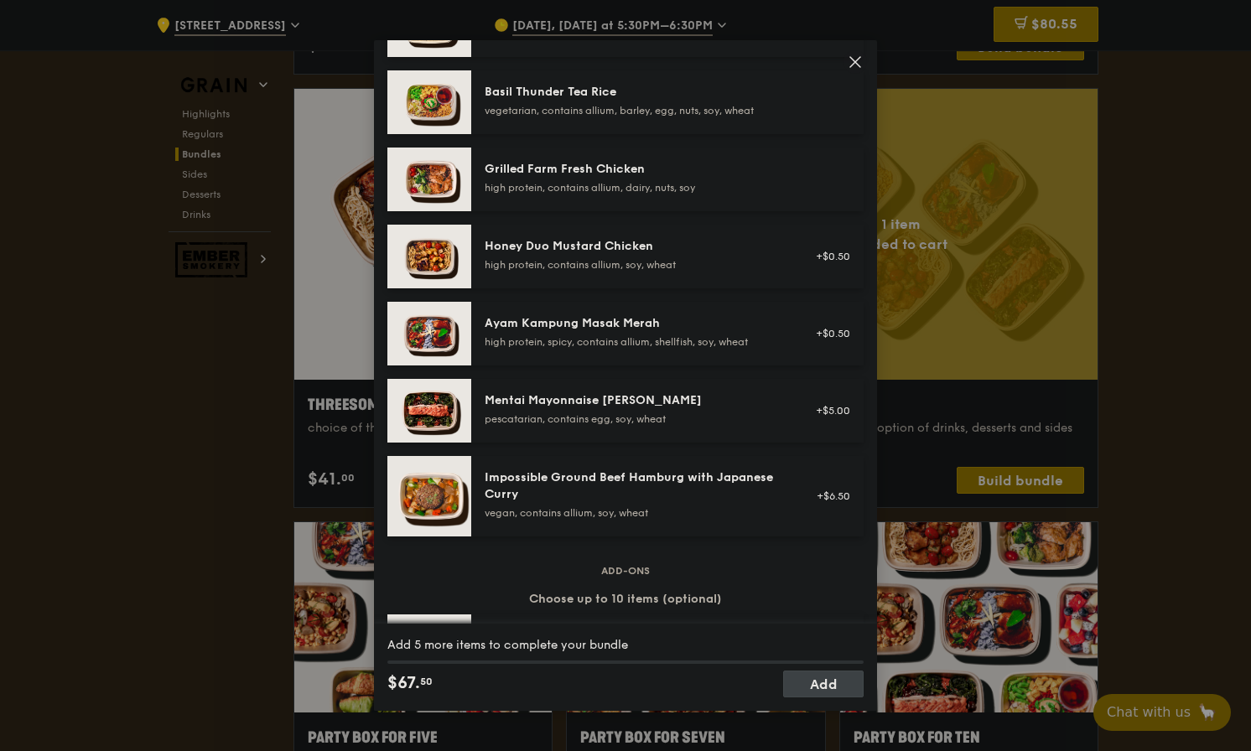
scroll to position [348, 0]
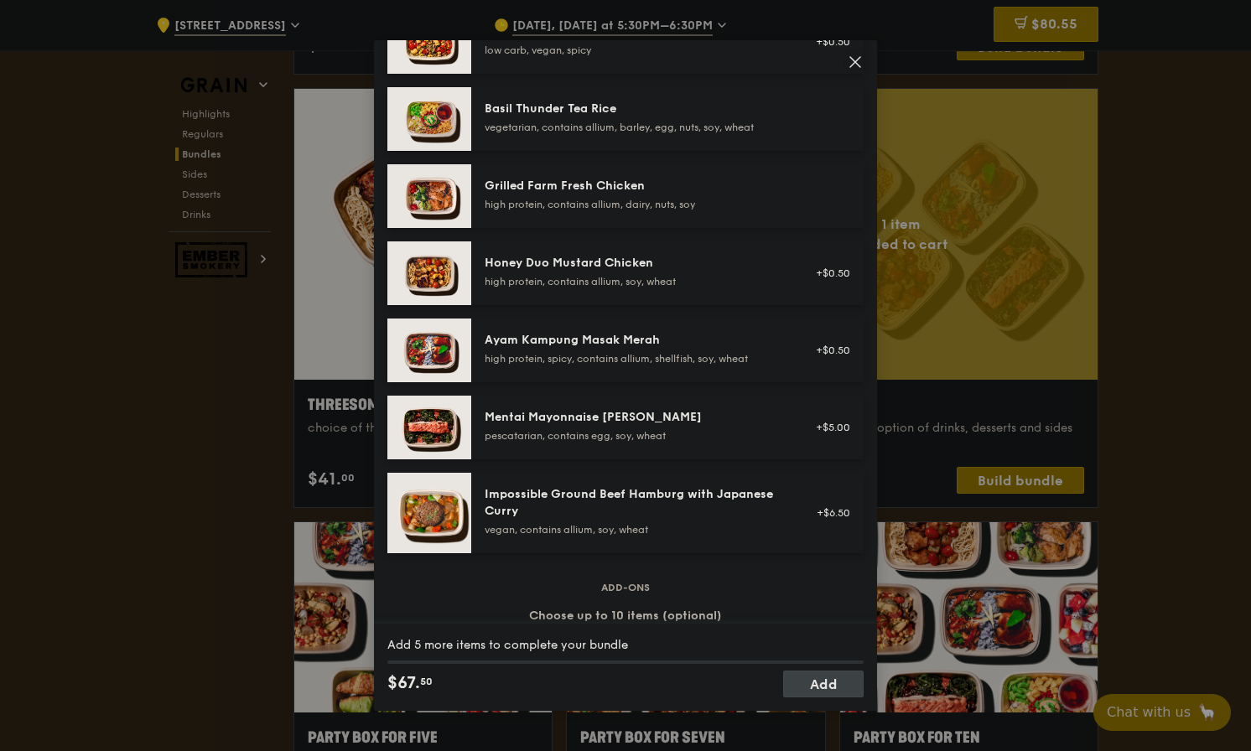
click at [792, 292] on div "Honey Duo Mustard Chicken high protein, contains allium, soy, wheat" at bounding box center [634, 273] width 321 height 37
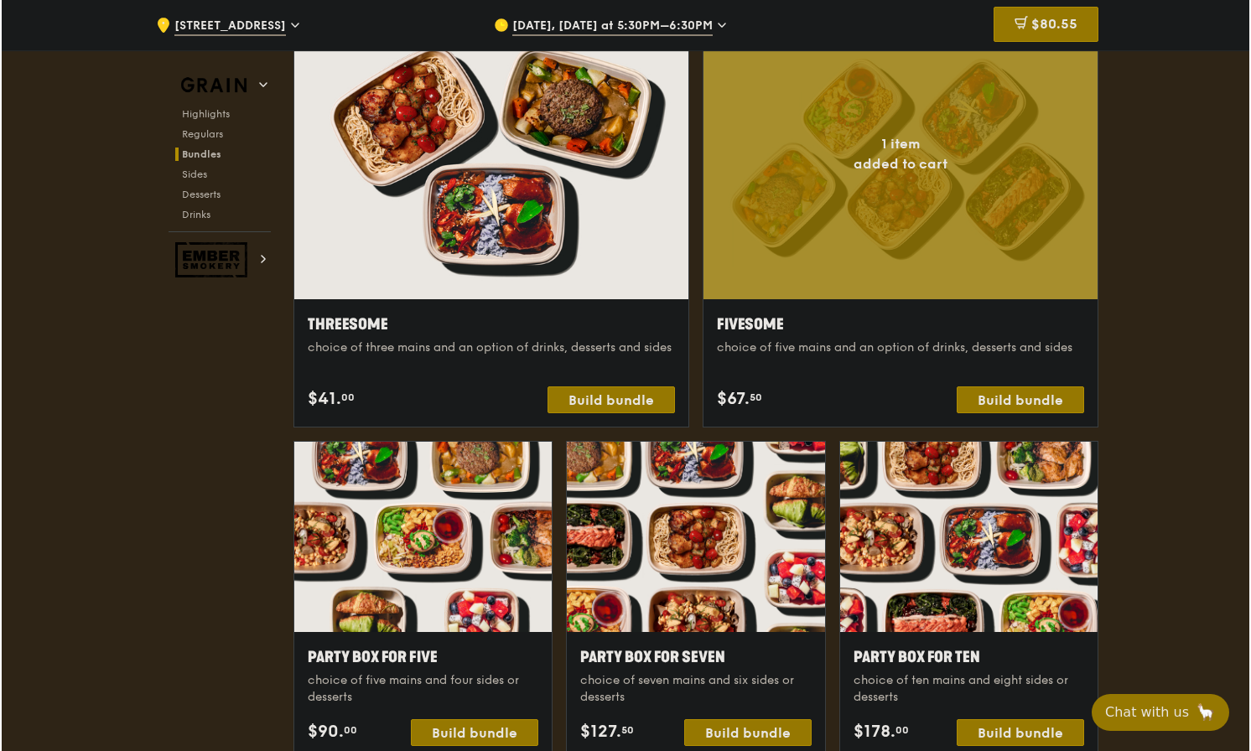
scroll to position [2947, 0]
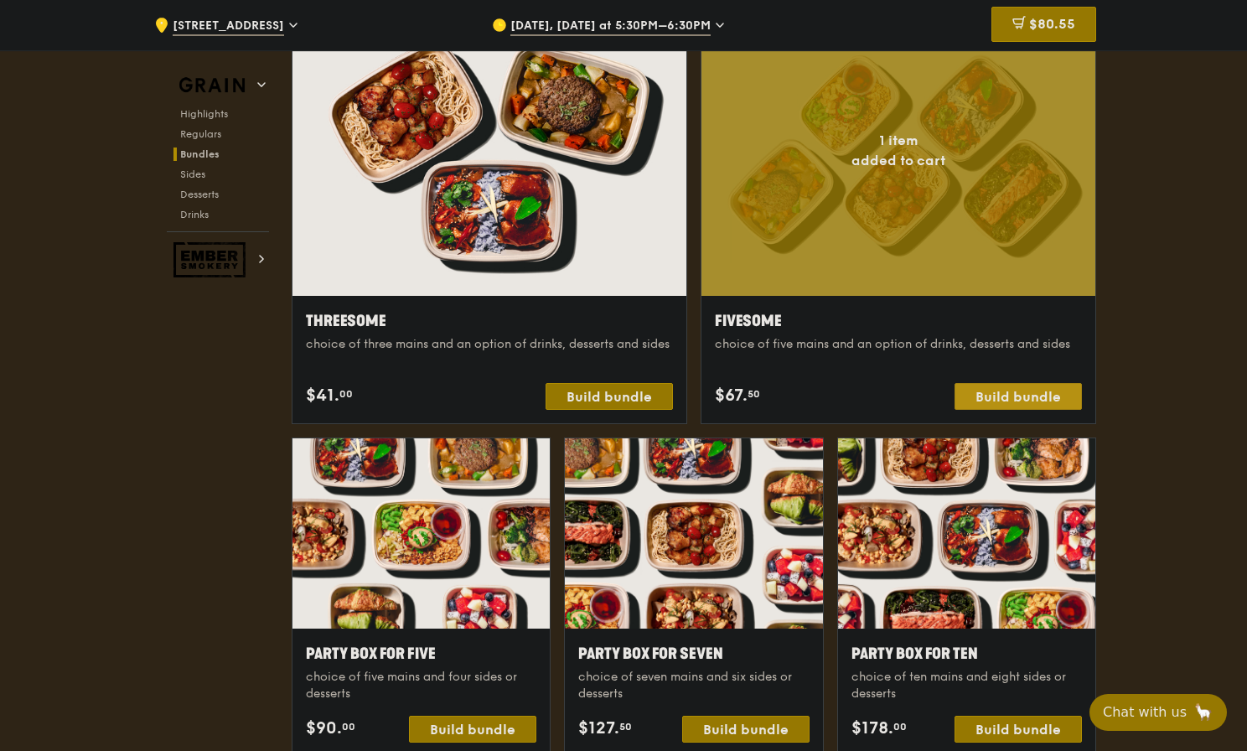
click at [1028, 408] on div "Build bundle" at bounding box center [1018, 396] width 127 height 27
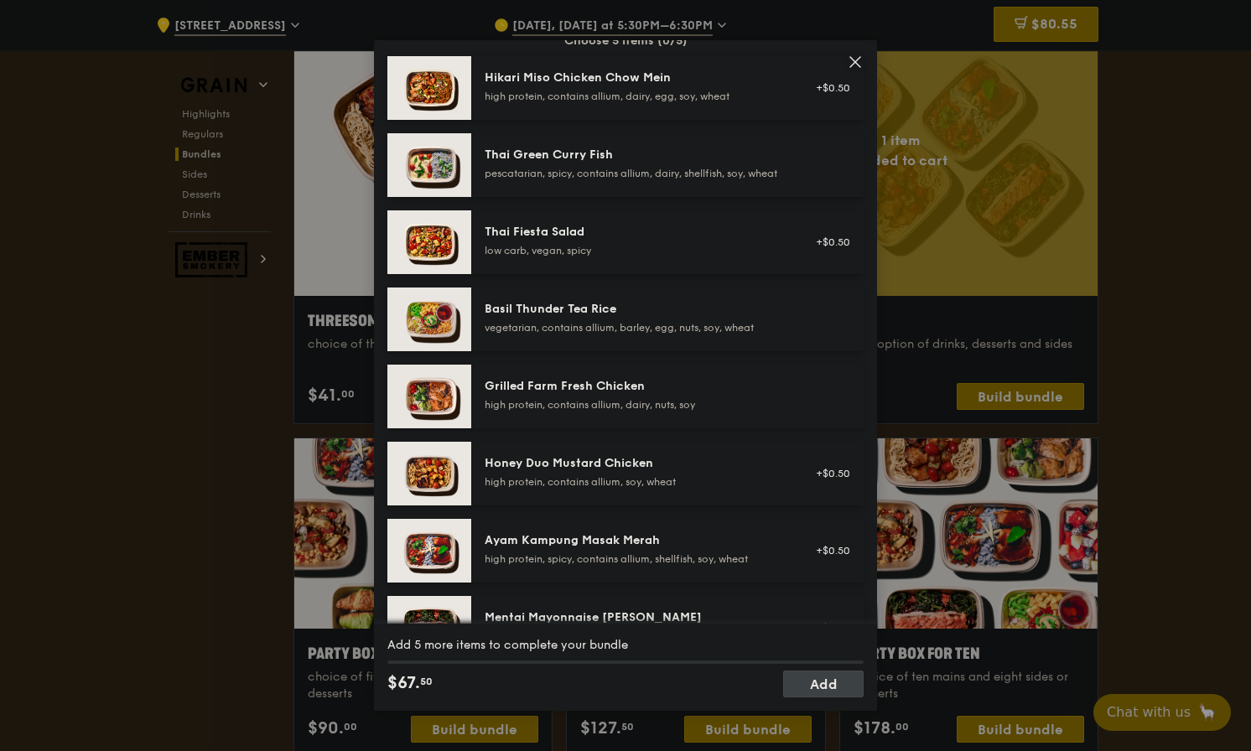
scroll to position [143, 0]
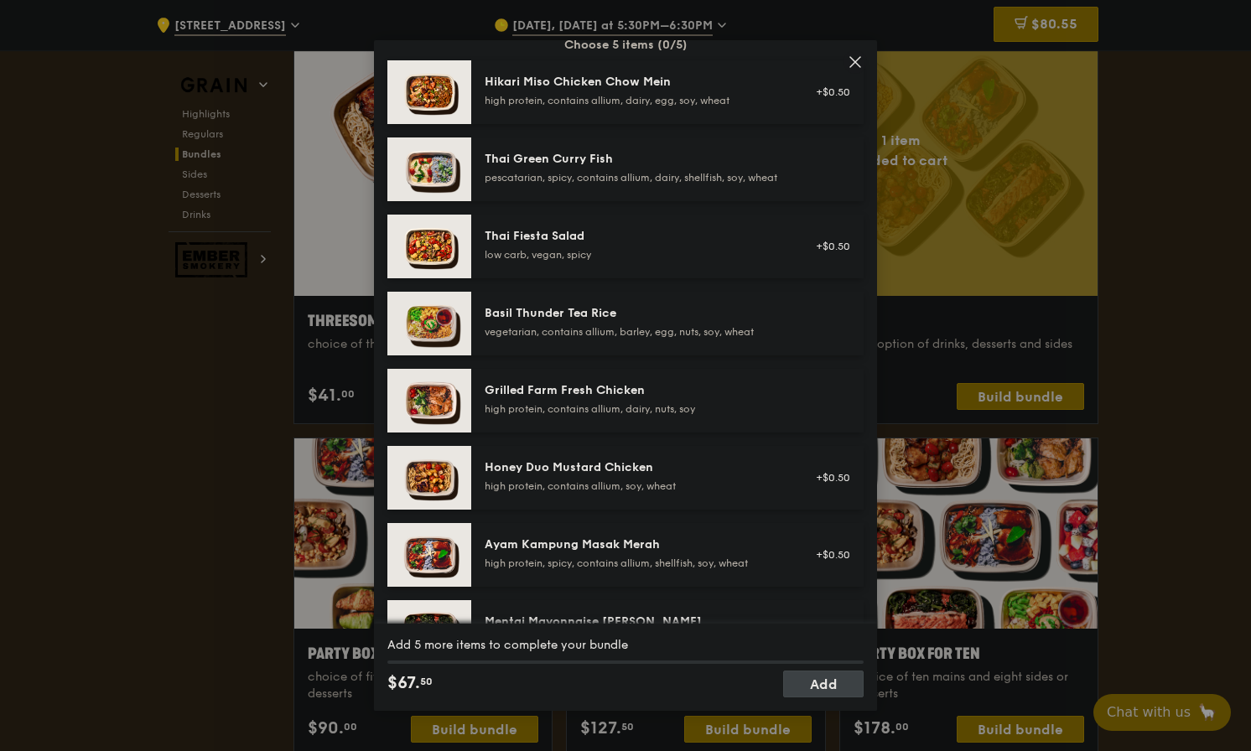
click at [696, 469] on div "Honey Duo Mustard Chicken high protein, contains allium, soy, wheat +$0.50" at bounding box center [667, 478] width 392 height 64
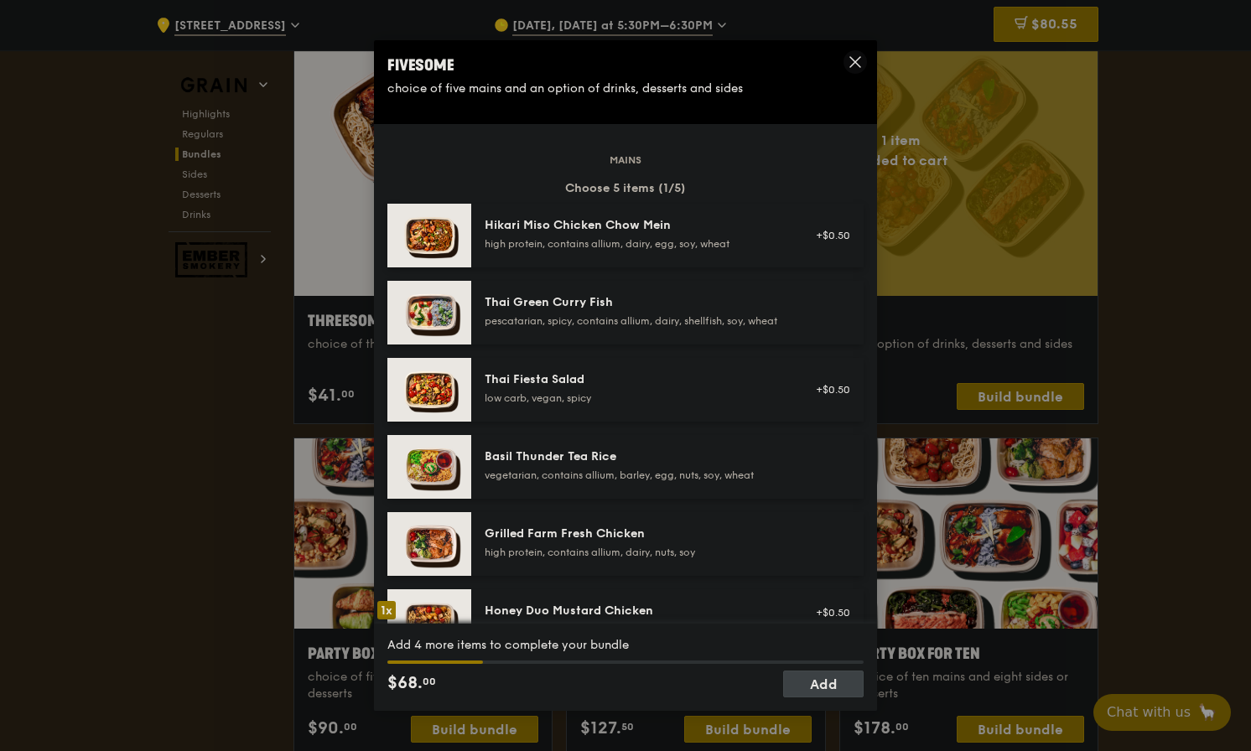
scroll to position [2, 0]
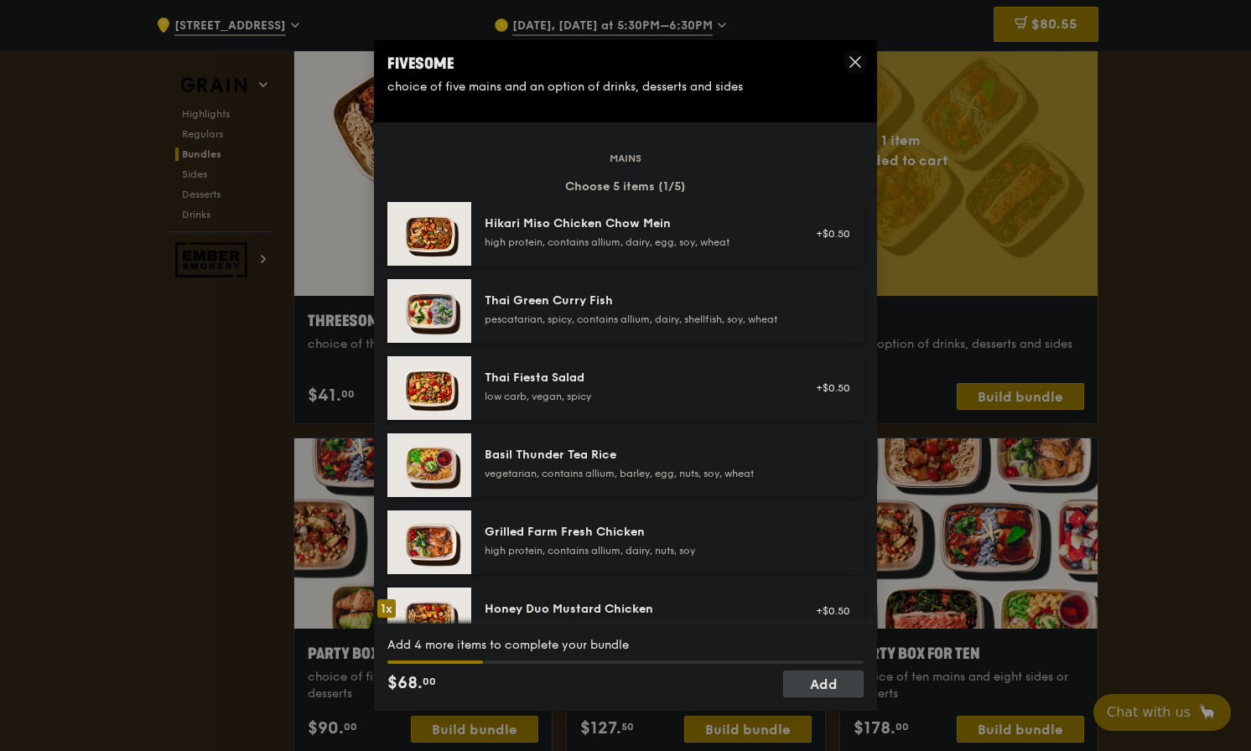
click at [747, 231] on div "Hikari Miso Chicken Chow Mein" at bounding box center [635, 223] width 301 height 17
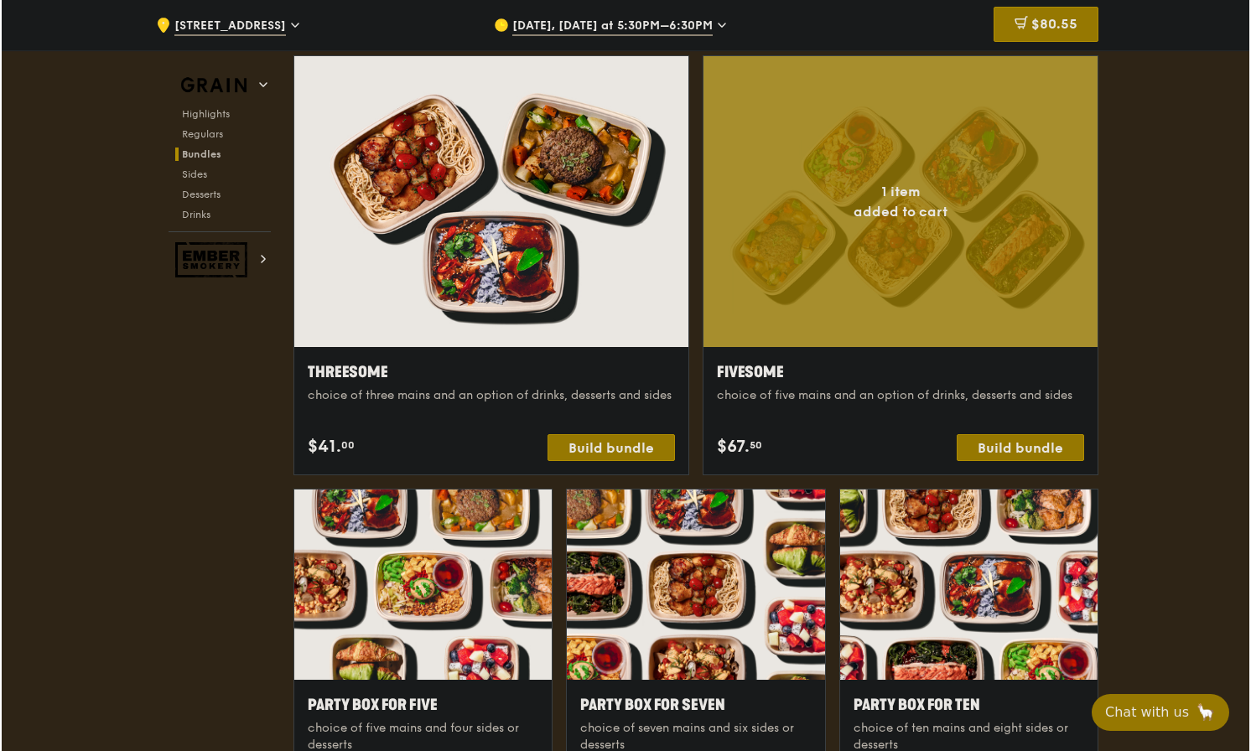
scroll to position [2921, 0]
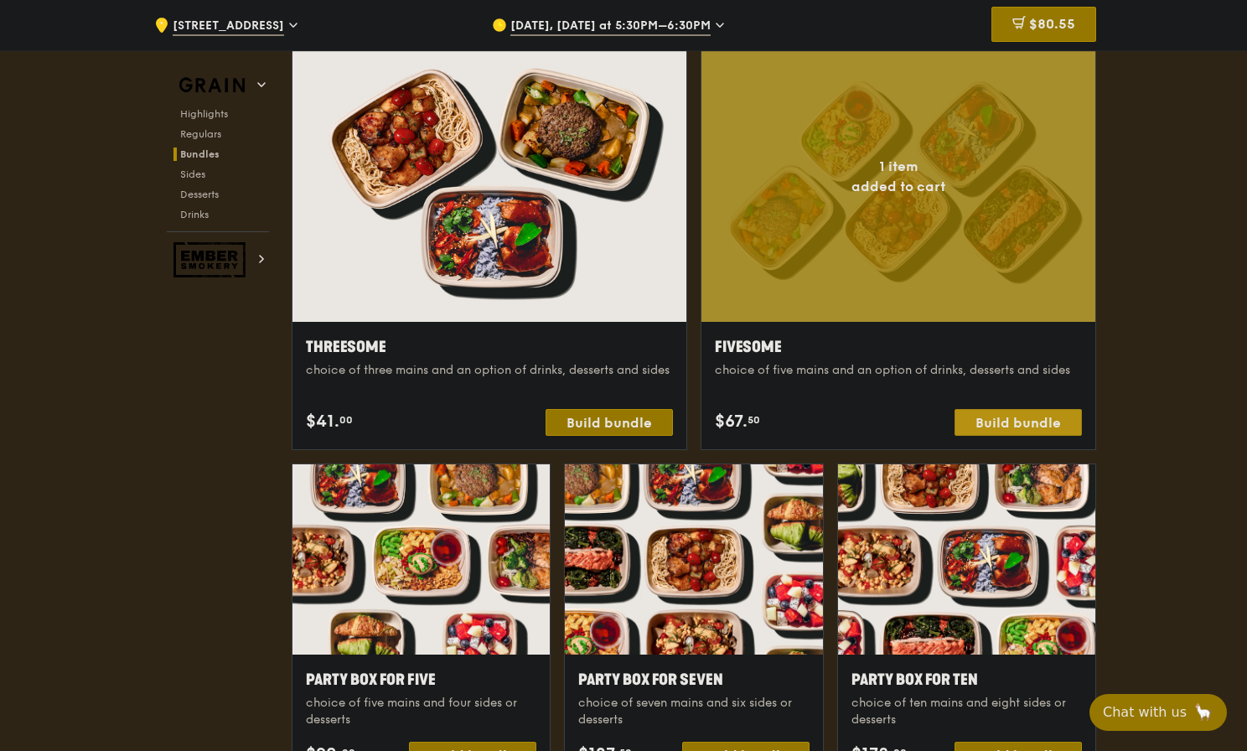
click at [1034, 436] on div "Build bundle" at bounding box center [1018, 422] width 127 height 27
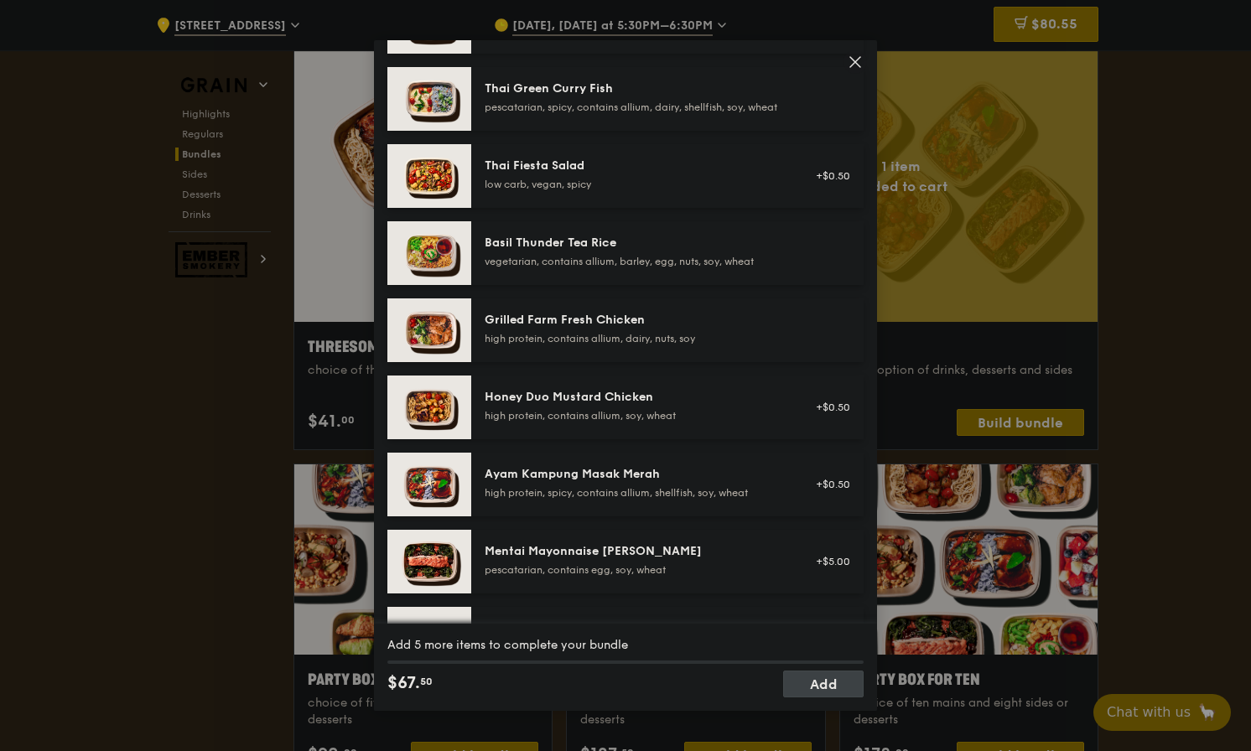
scroll to position [216, 0]
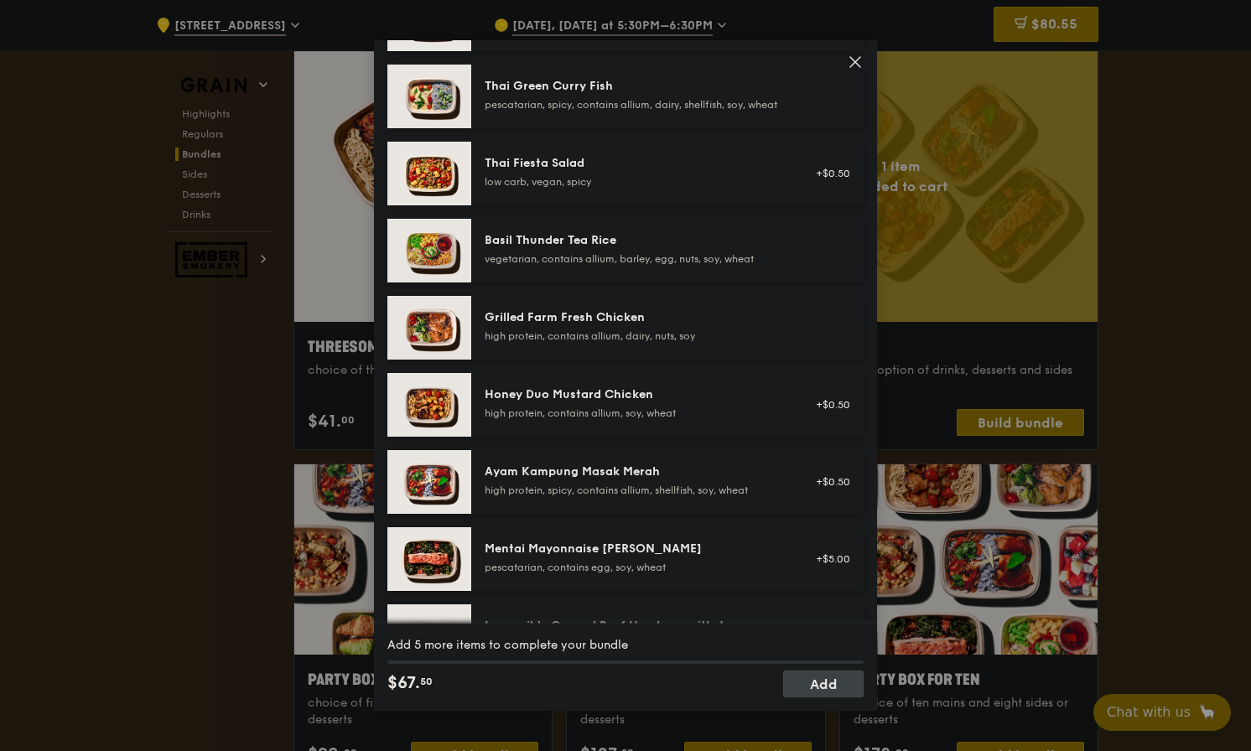
click at [604, 343] on div "high protein, contains allium, dairy, nuts, soy" at bounding box center [635, 335] width 301 height 13
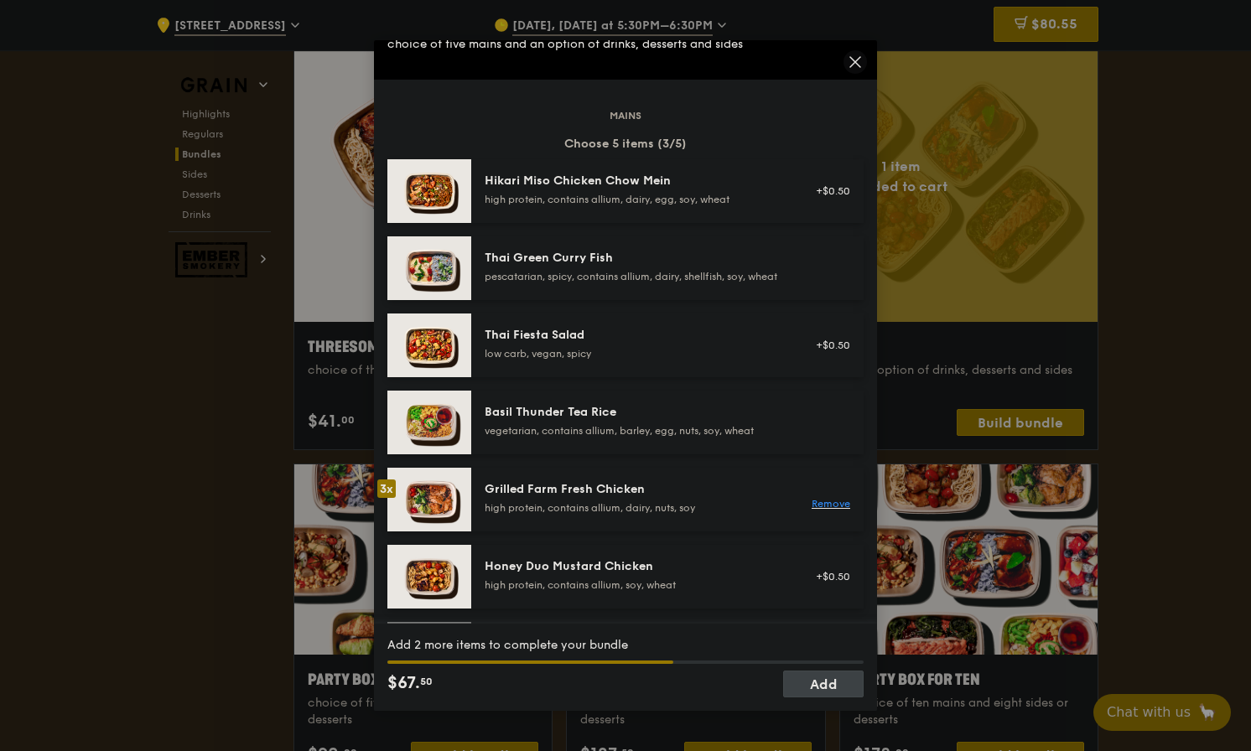
scroll to position [0, 0]
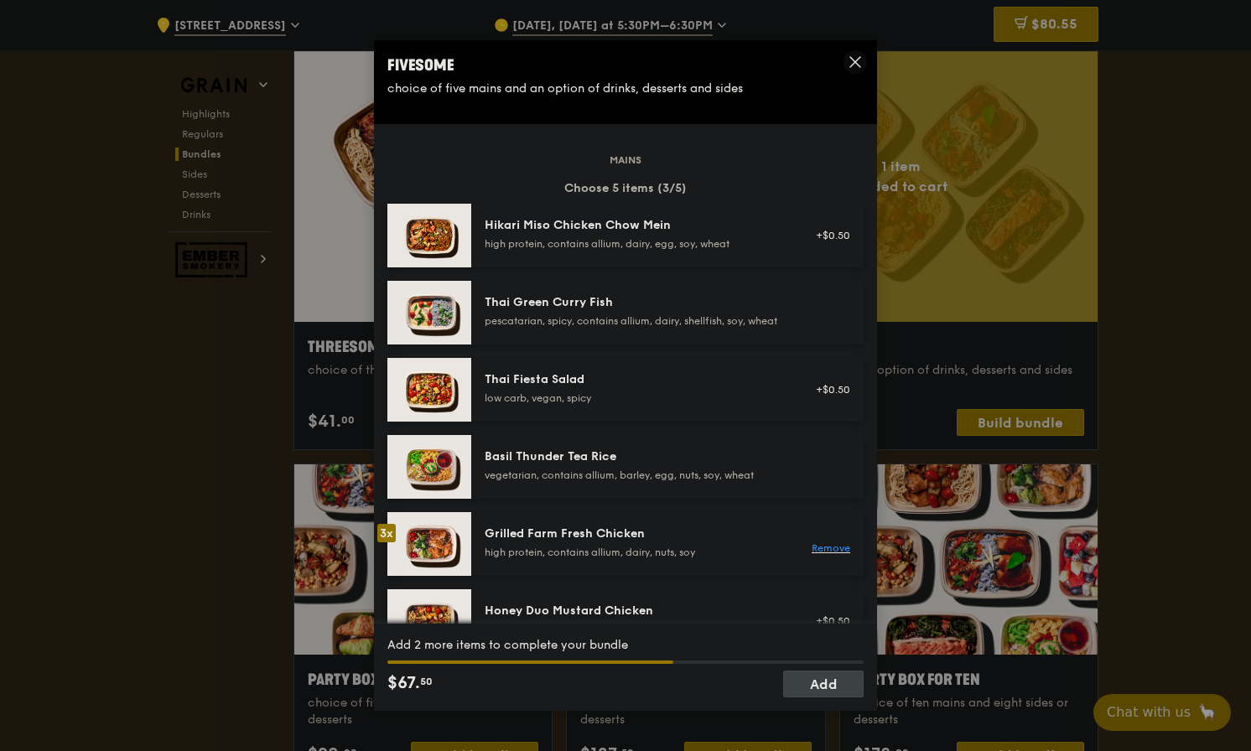
click at [691, 239] on div "high protein, contains allium, dairy, egg, soy, wheat" at bounding box center [635, 243] width 301 height 13
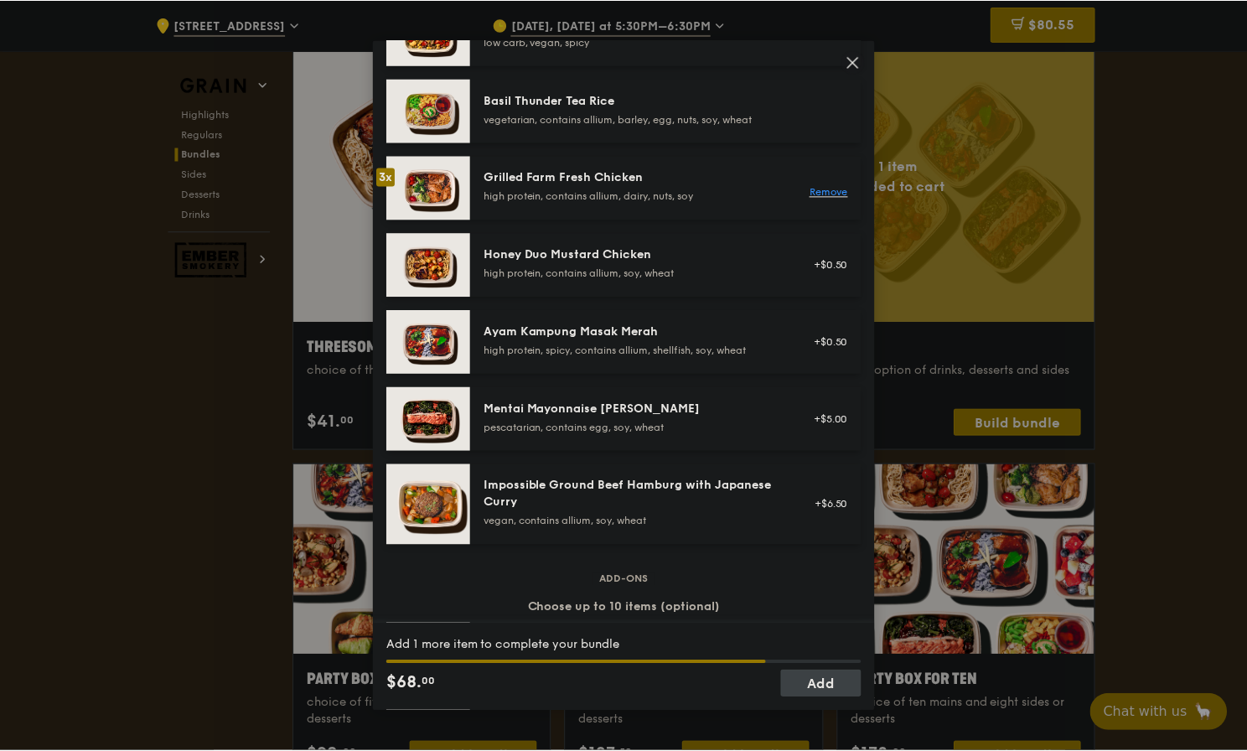
scroll to position [340, 0]
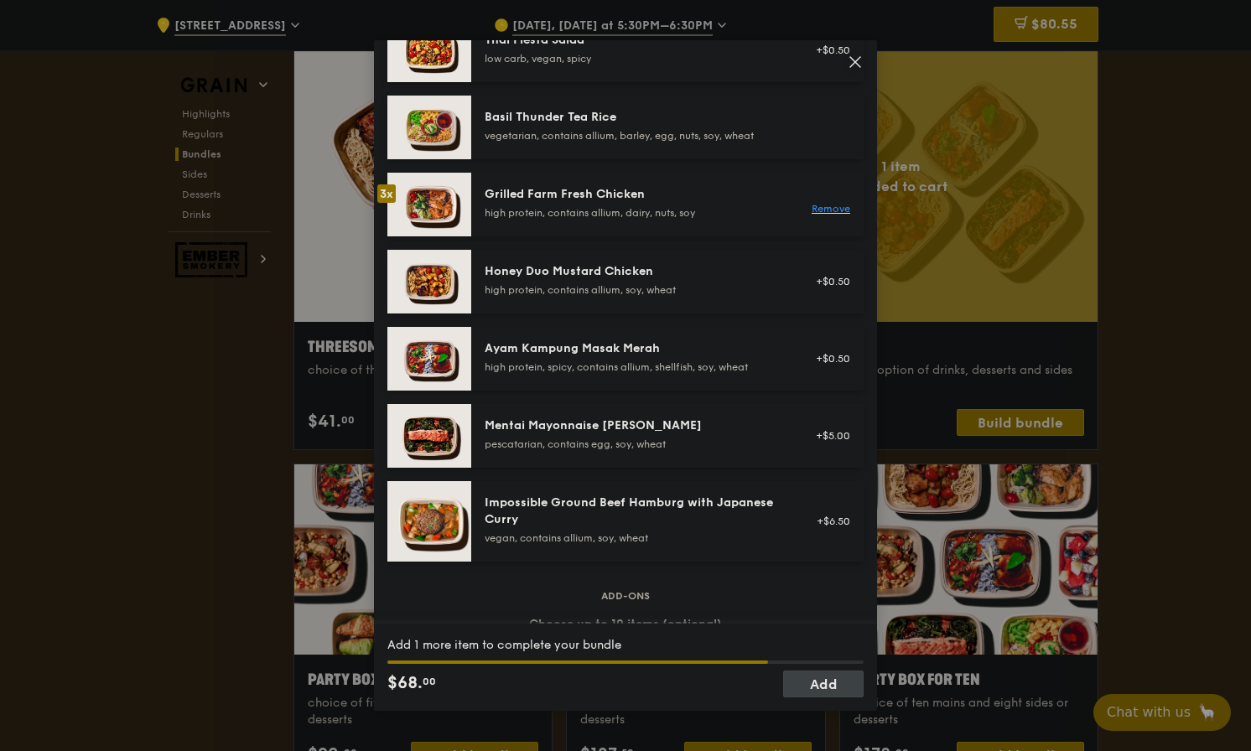
click at [726, 297] on div "high protein, contains allium, soy, wheat" at bounding box center [635, 289] width 301 height 13
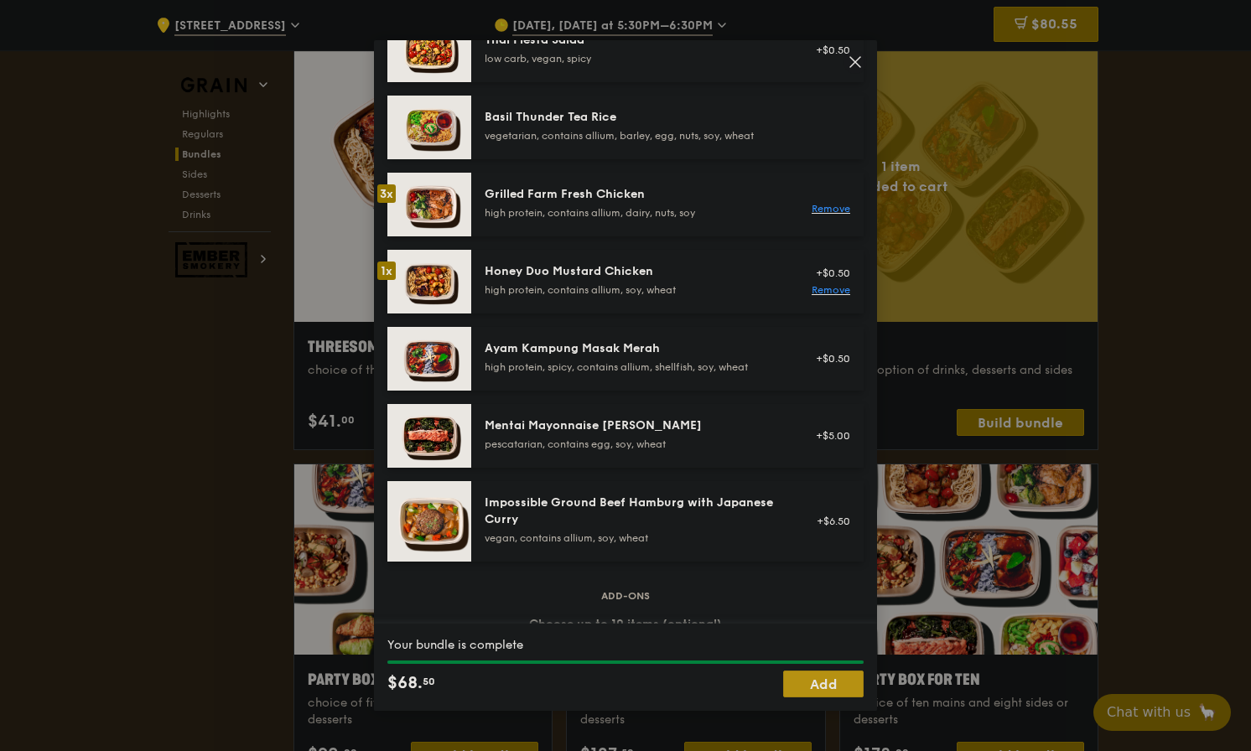
click at [825, 682] on link "Add" at bounding box center [823, 684] width 80 height 27
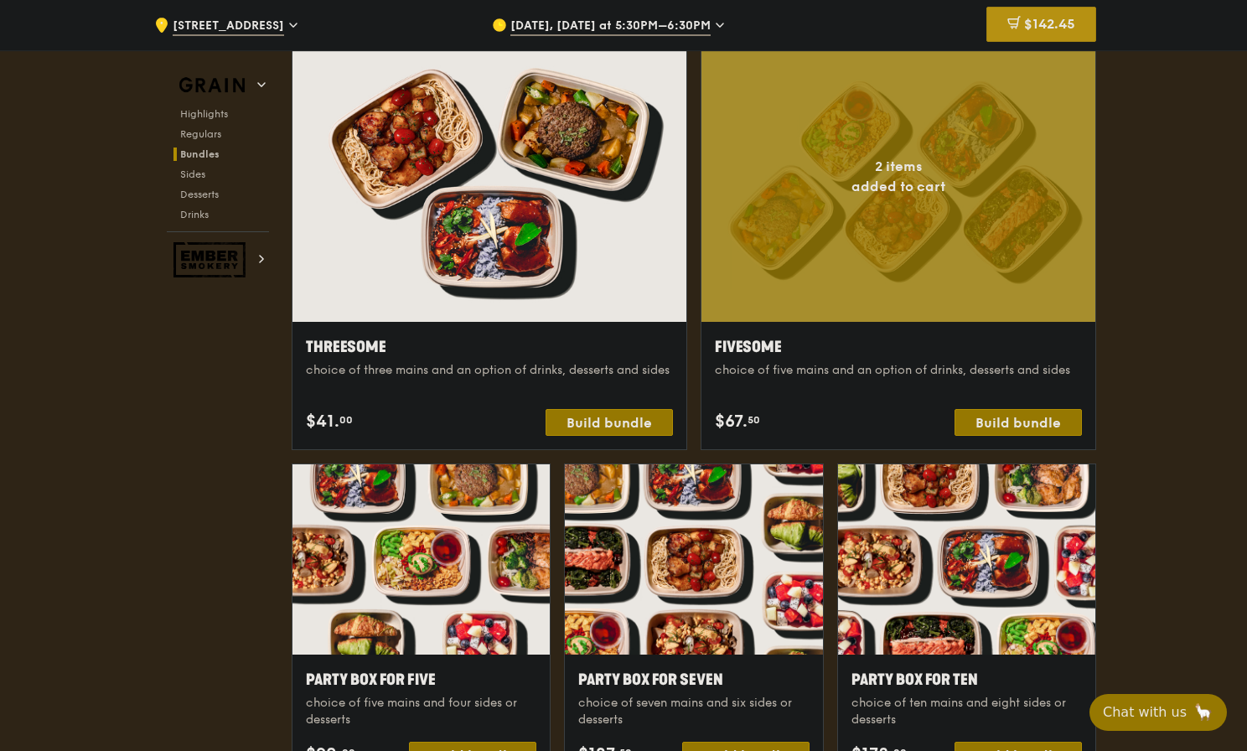
click at [1074, 23] on span "$142.45" at bounding box center [1049, 24] width 51 height 16
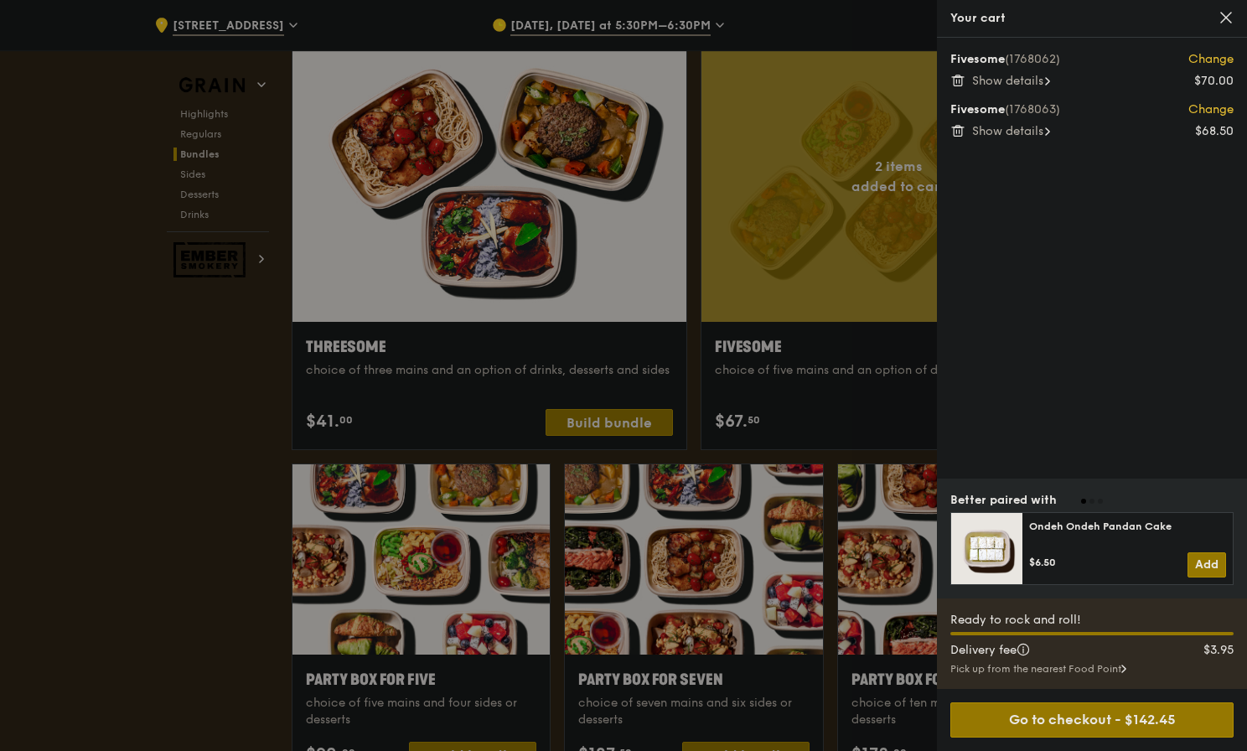
click at [1042, 127] on span "Show details" at bounding box center [1007, 131] width 71 height 14
click at [1037, 79] on span "Show details" at bounding box center [1007, 81] width 71 height 14
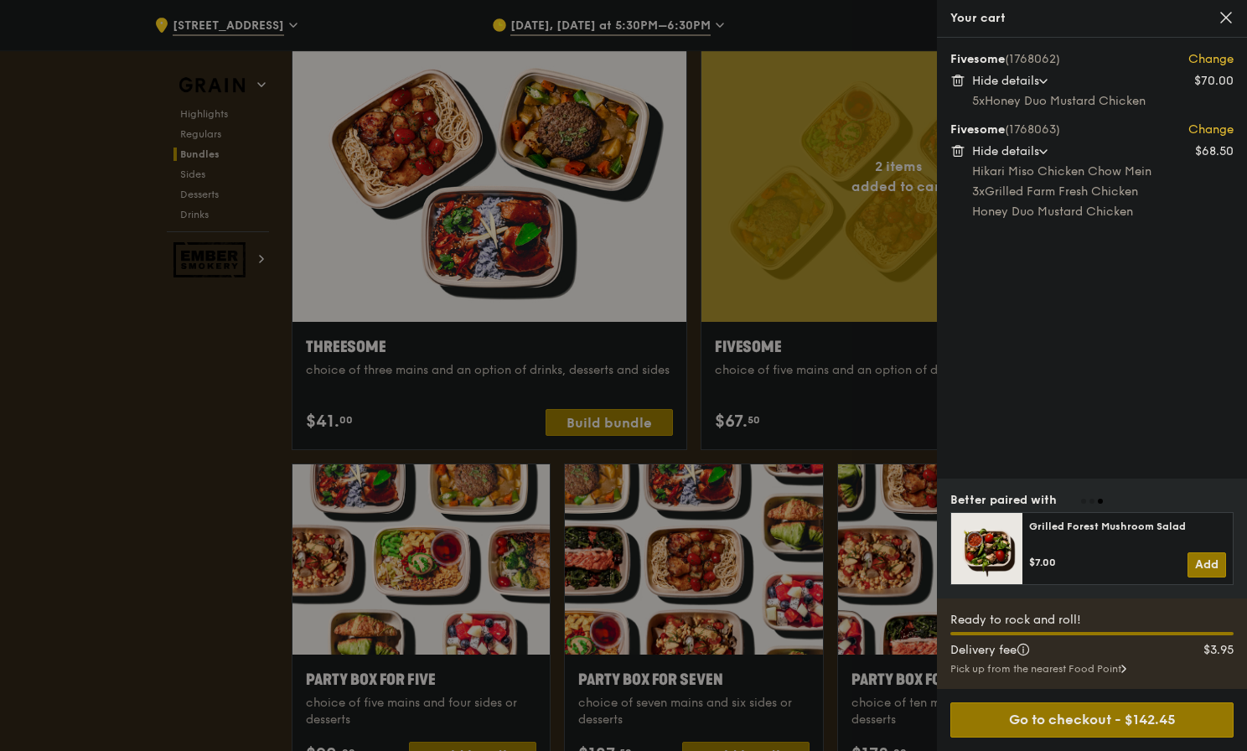
click at [550, 313] on div at bounding box center [623, 375] width 1247 height 751
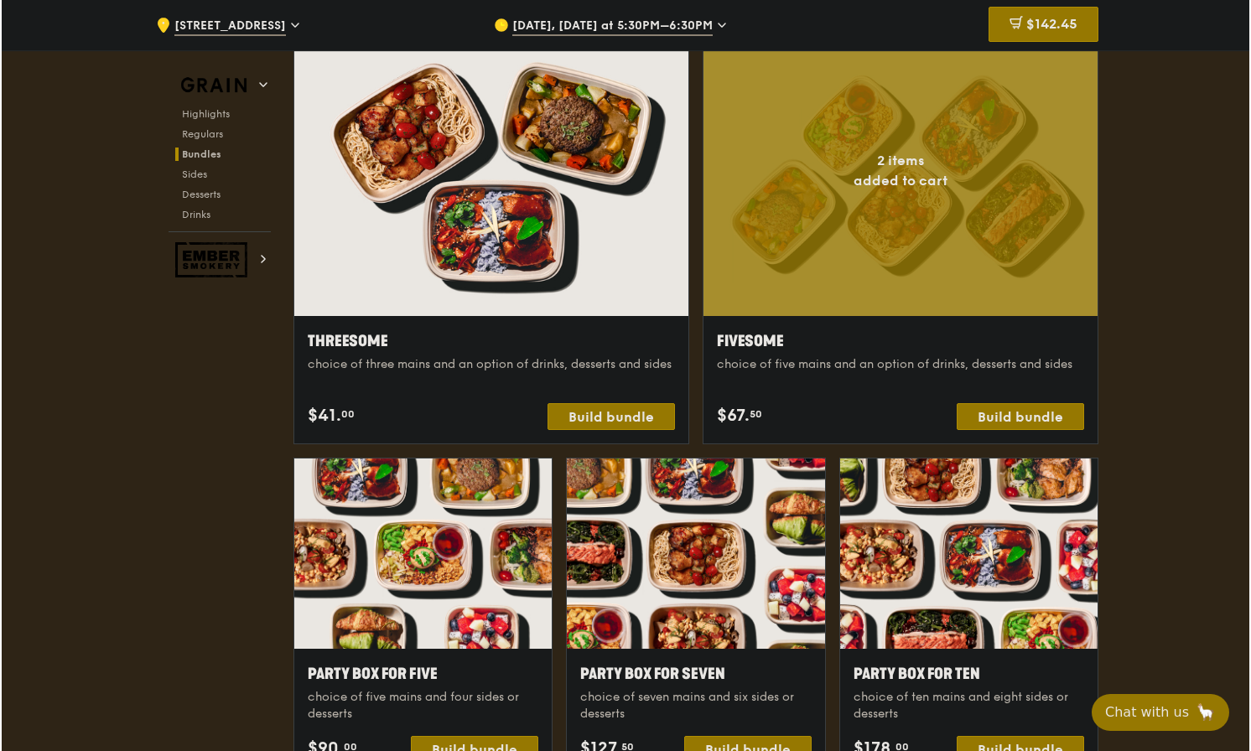
scroll to position [2978, 0]
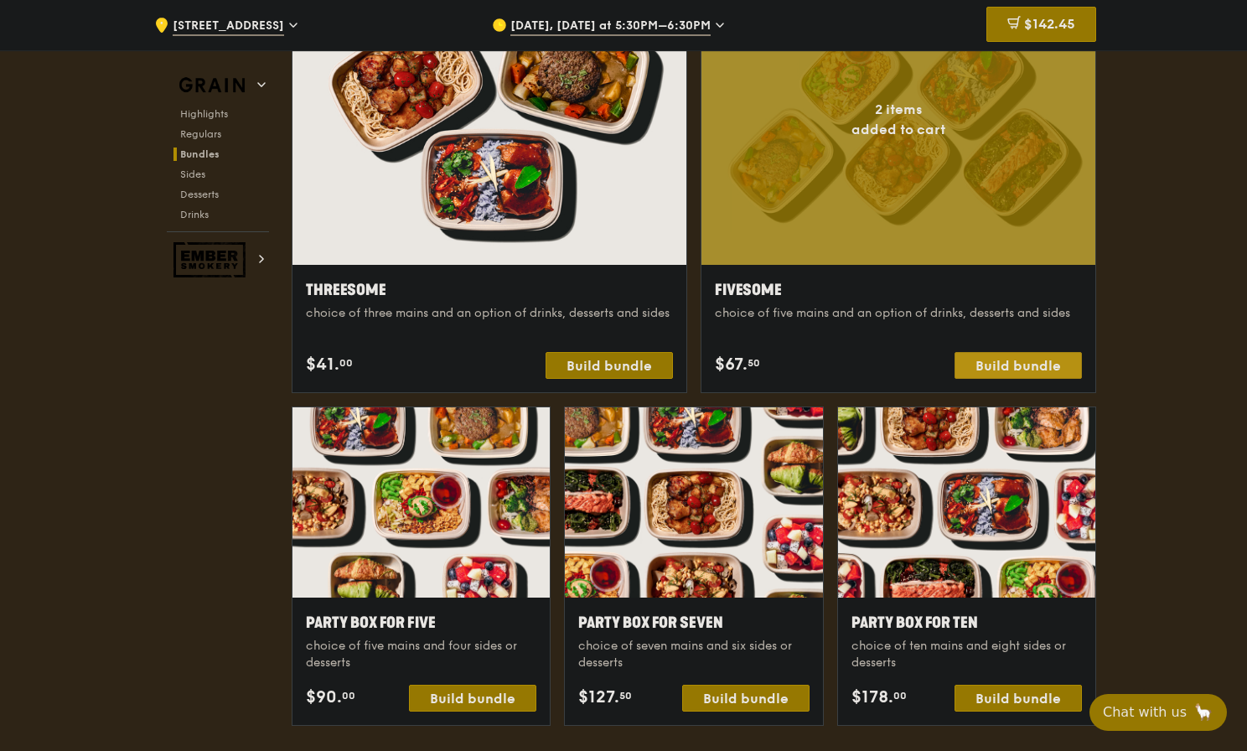
click at [1031, 371] on div "Build bundle" at bounding box center [1018, 365] width 127 height 27
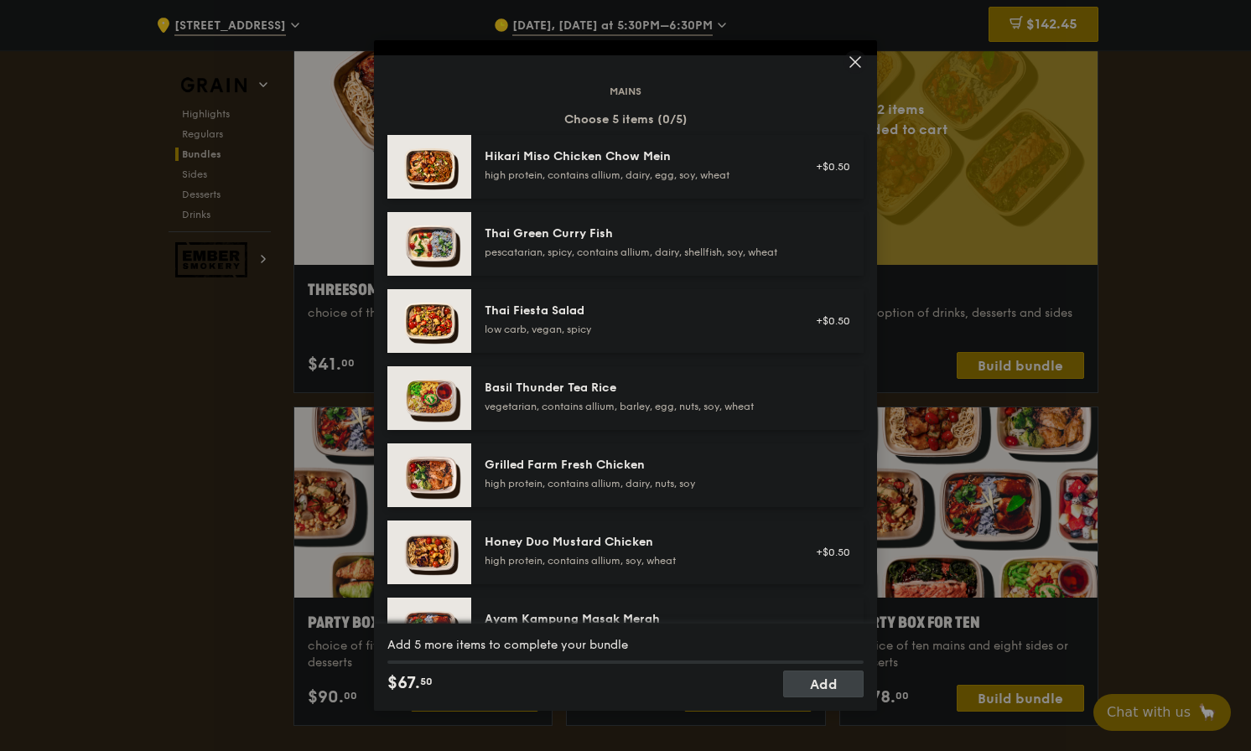
scroll to position [86, 0]
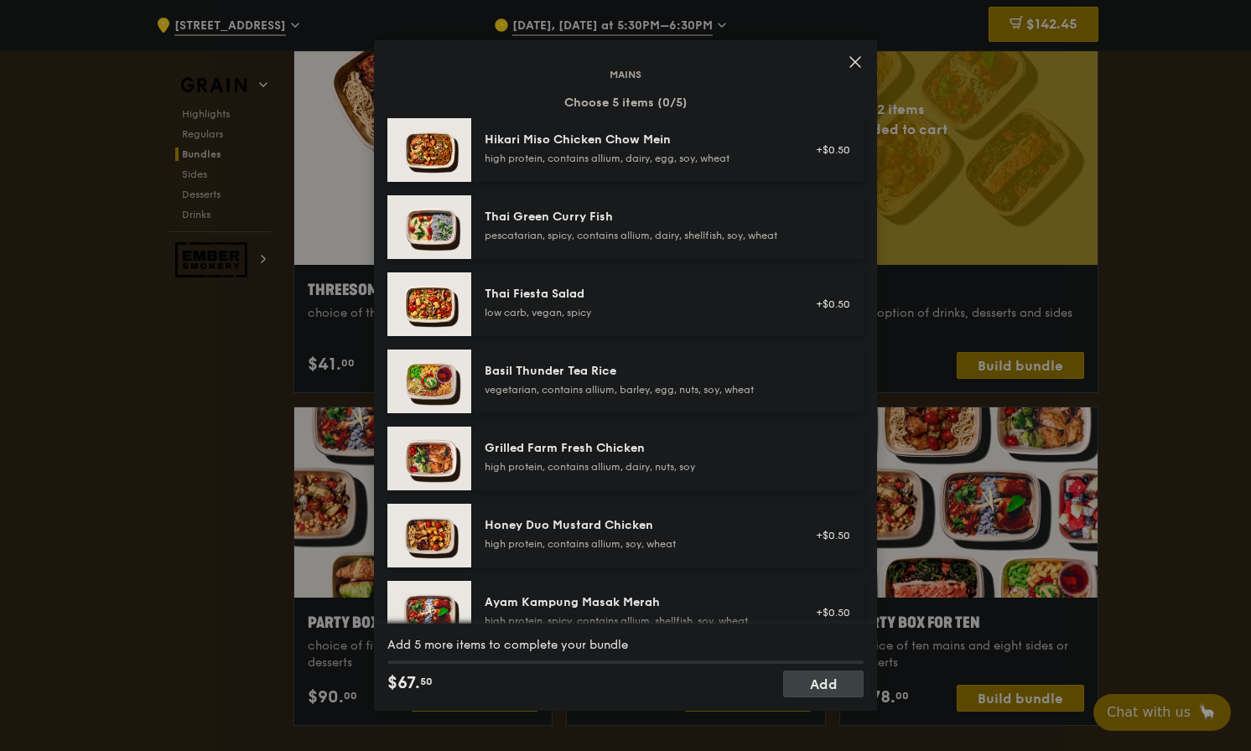
click at [718, 222] on div "Thai Green Curry Fish" at bounding box center [635, 217] width 301 height 17
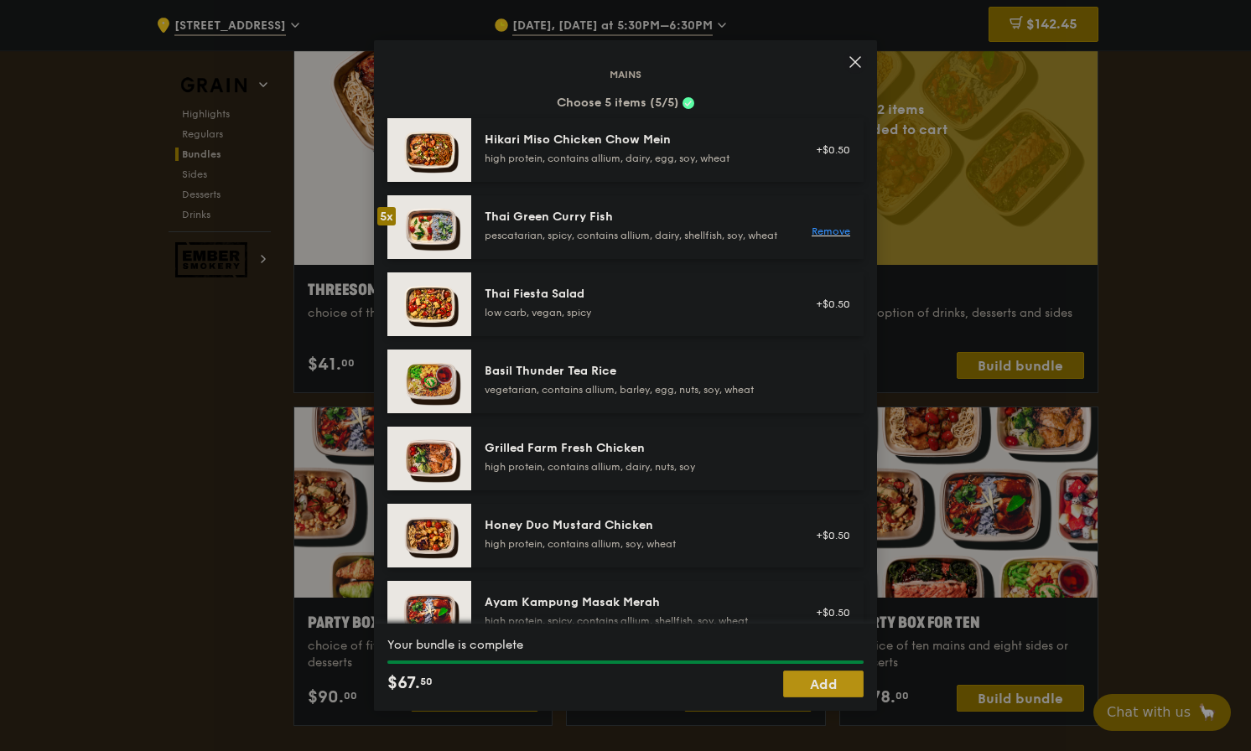
click at [824, 687] on link "Add" at bounding box center [823, 684] width 80 height 27
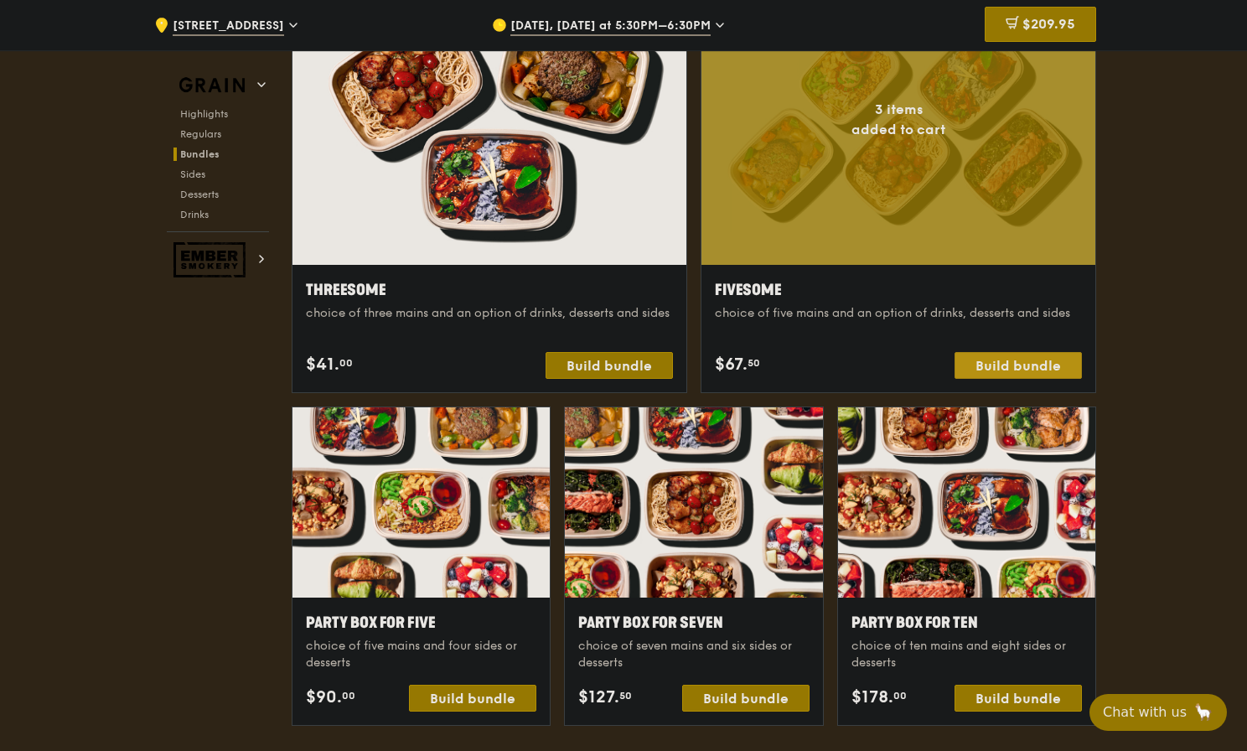
click at [1060, 362] on div "Build bundle" at bounding box center [1018, 365] width 127 height 27
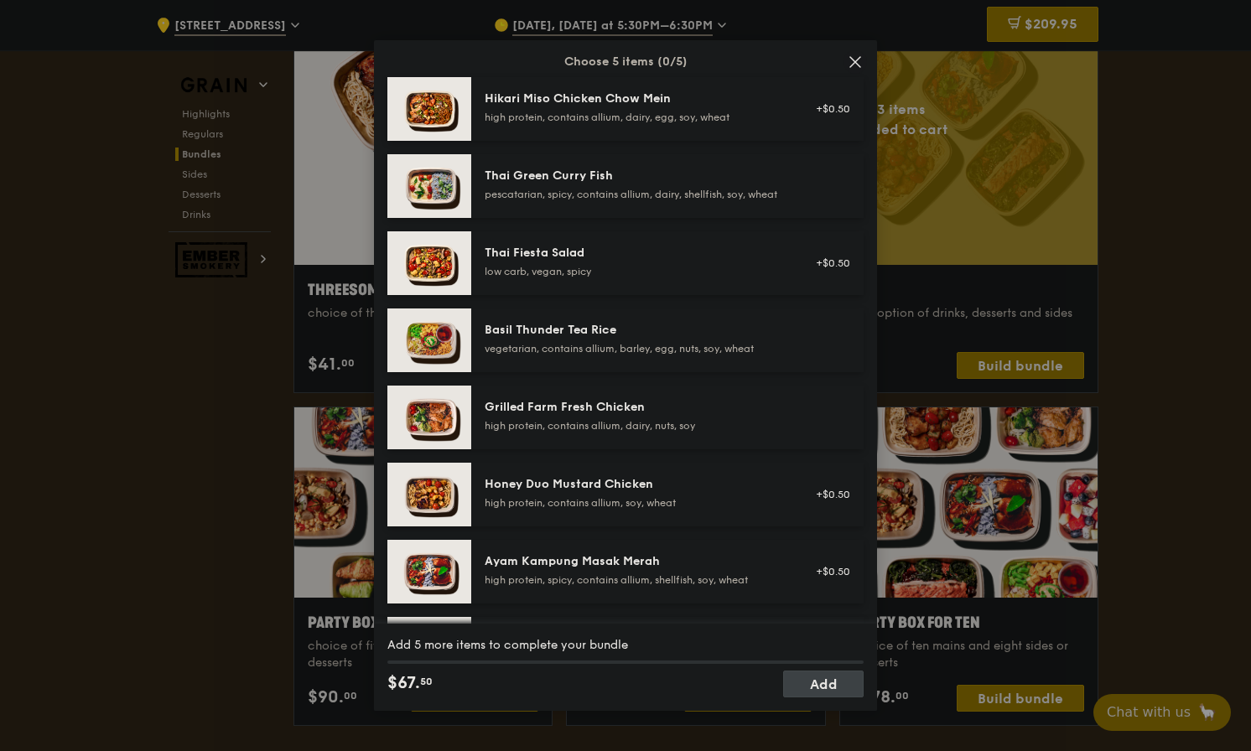
scroll to position [132, 0]
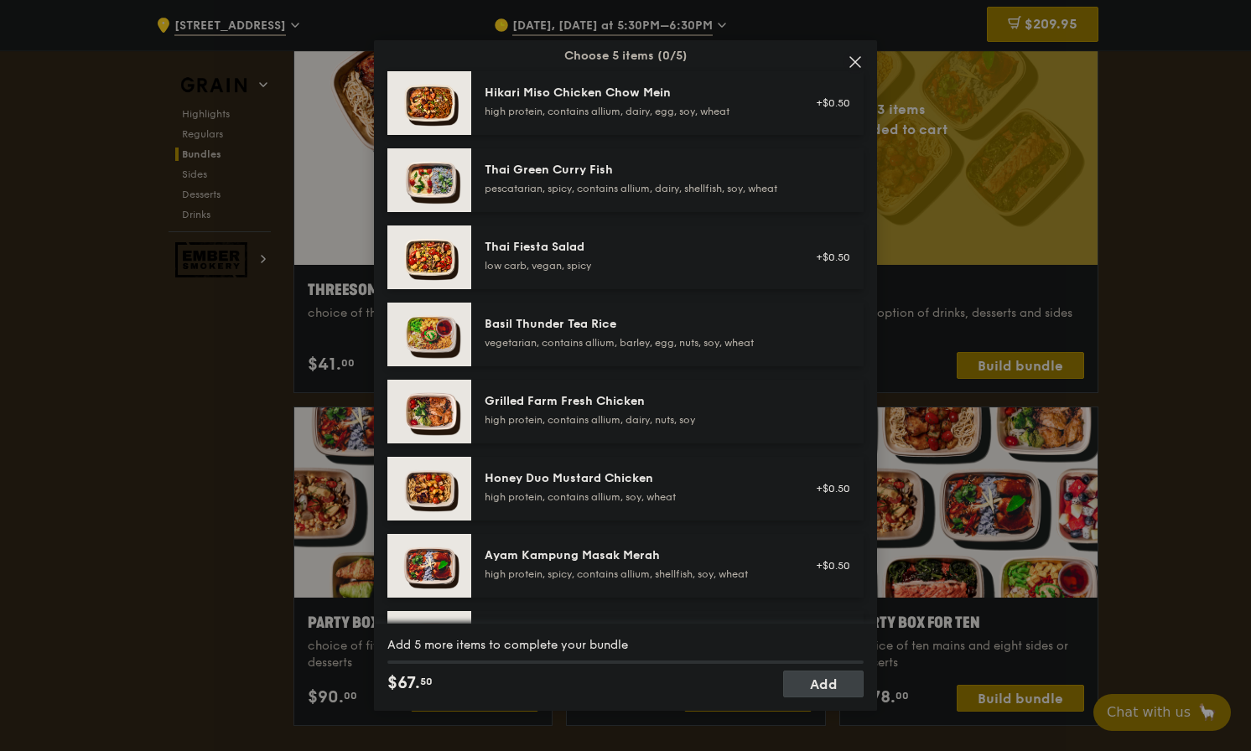
click at [630, 346] on div "Basil Thunder Tea Rice vegetarian, contains allium, barley, egg, nuts, soy, whe…" at bounding box center [635, 333] width 301 height 34
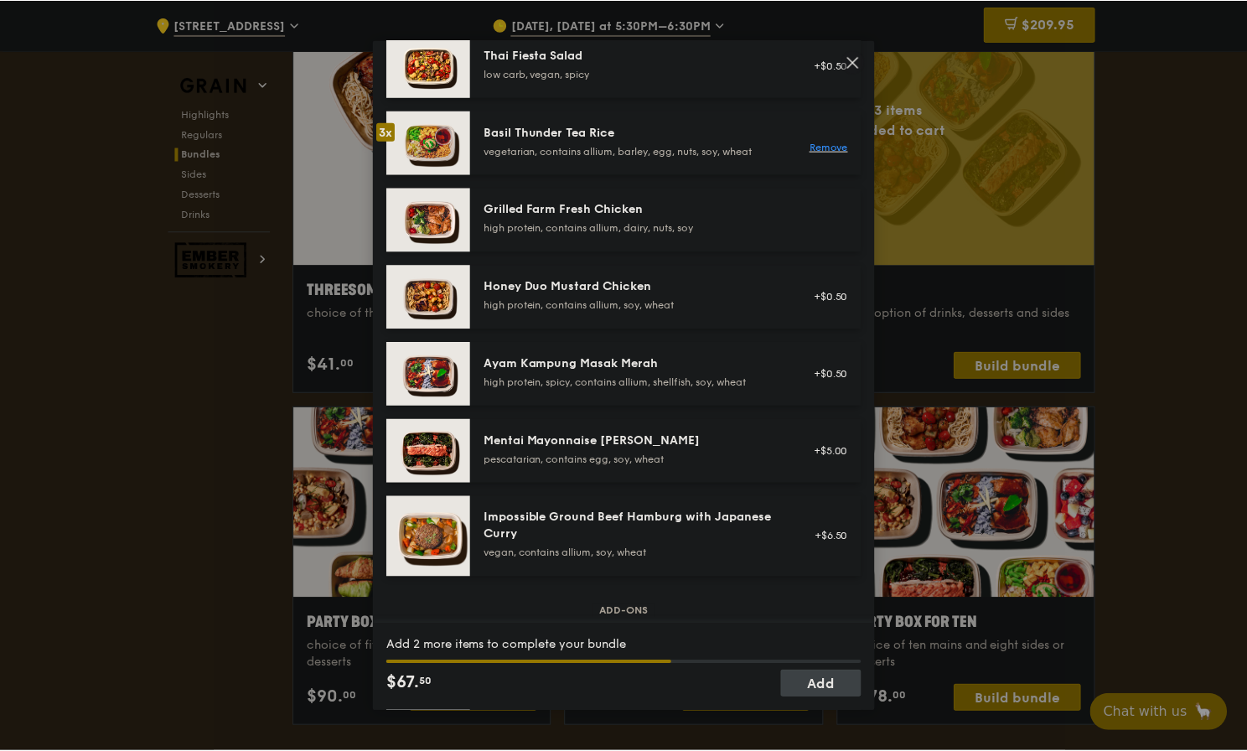
scroll to position [335, 0]
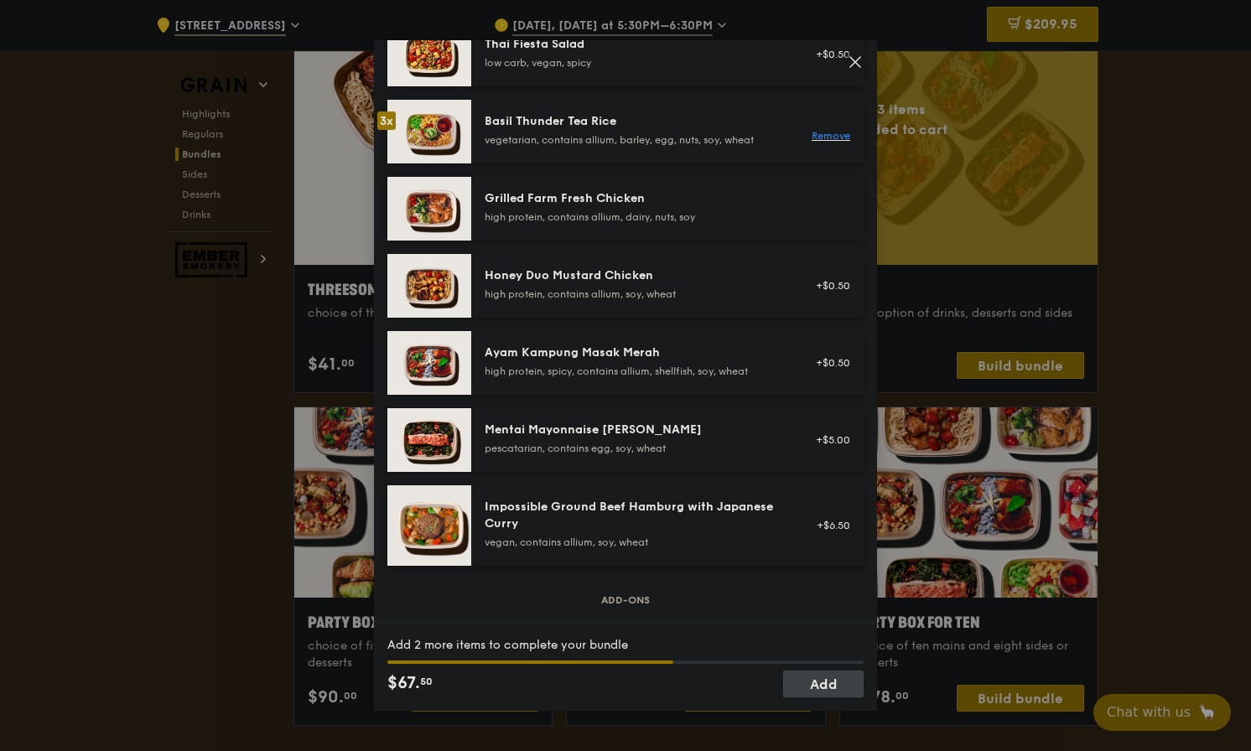
click at [621, 376] on div "Ayam Kampung Masak Merah high protein, spicy, contains allium, shellfish, soy, …" at bounding box center [635, 362] width 301 height 34
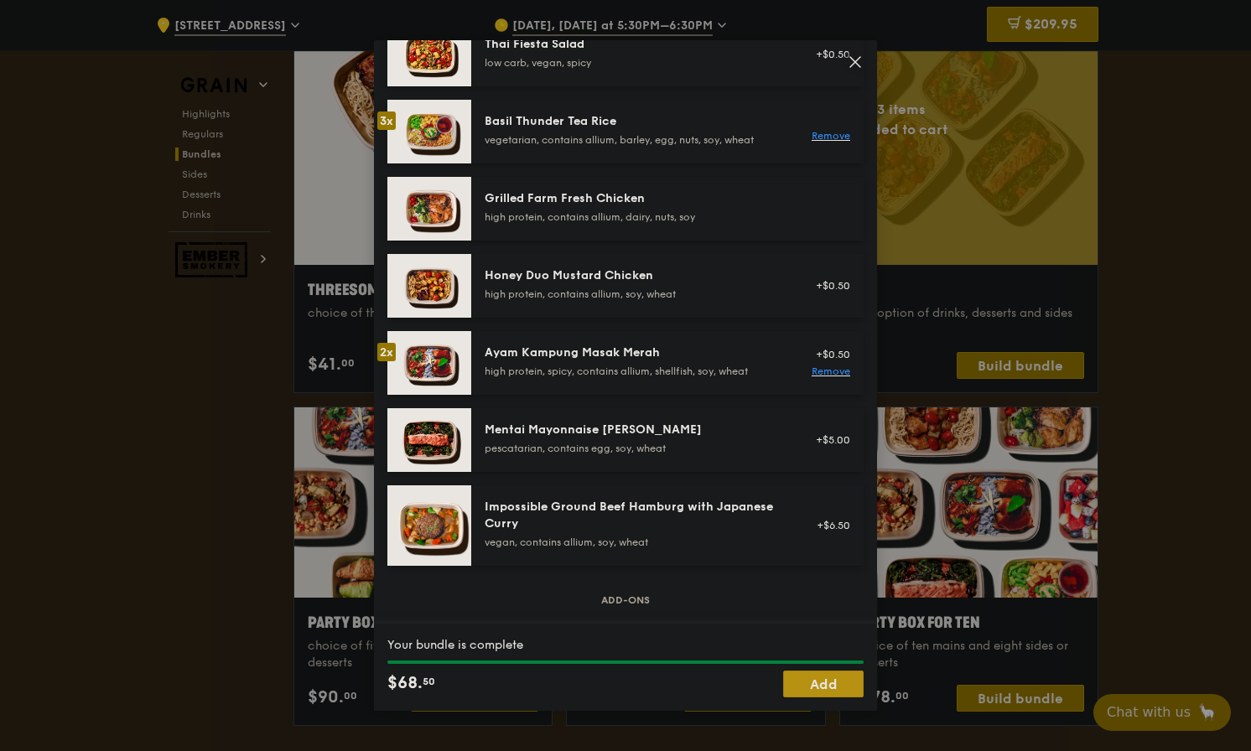
click at [839, 673] on link "Add" at bounding box center [823, 684] width 80 height 27
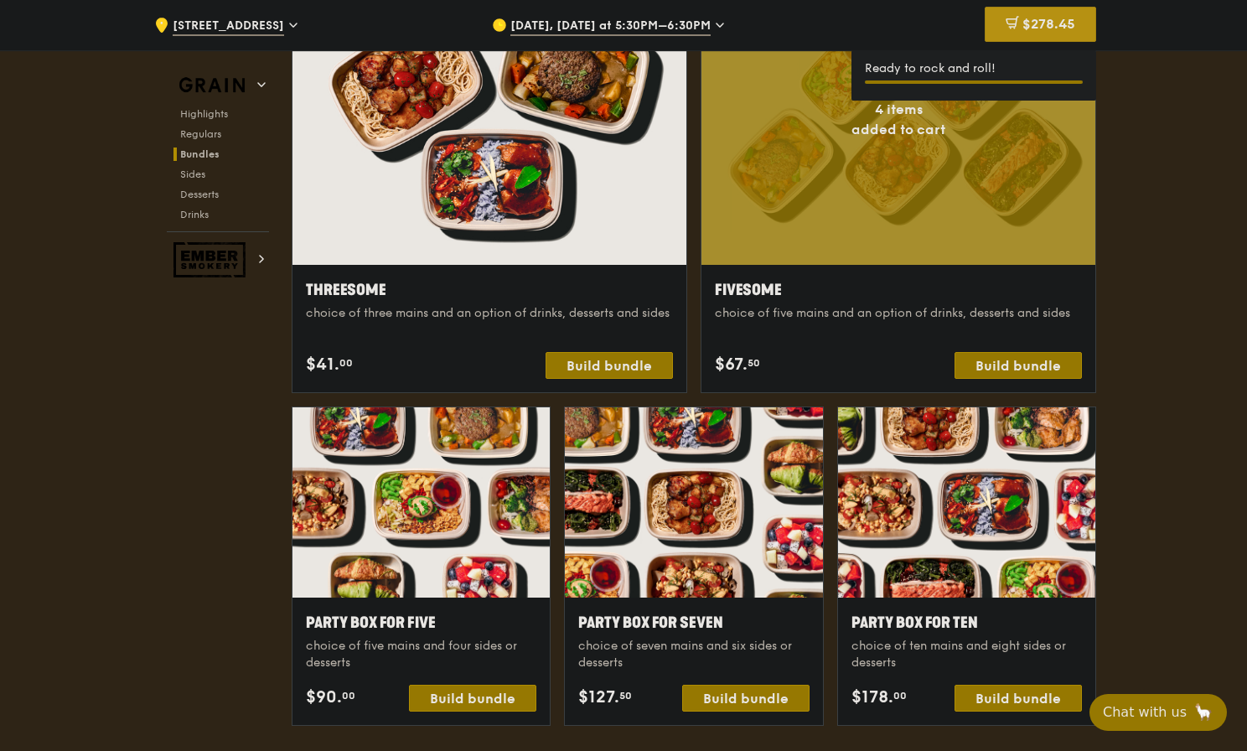
click at [1083, 35] on div "$278.45" at bounding box center [1040, 24] width 111 height 35
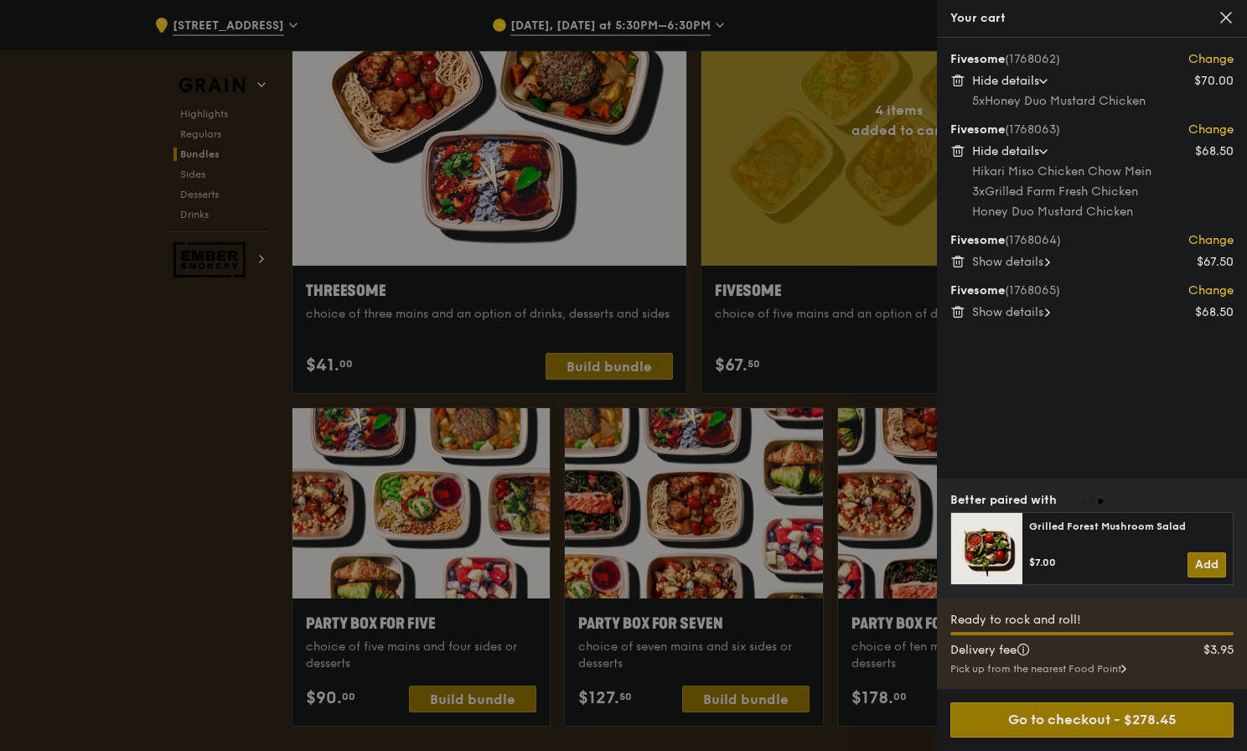
scroll to position [2978, 0]
click at [235, 495] on div at bounding box center [623, 375] width 1247 height 751
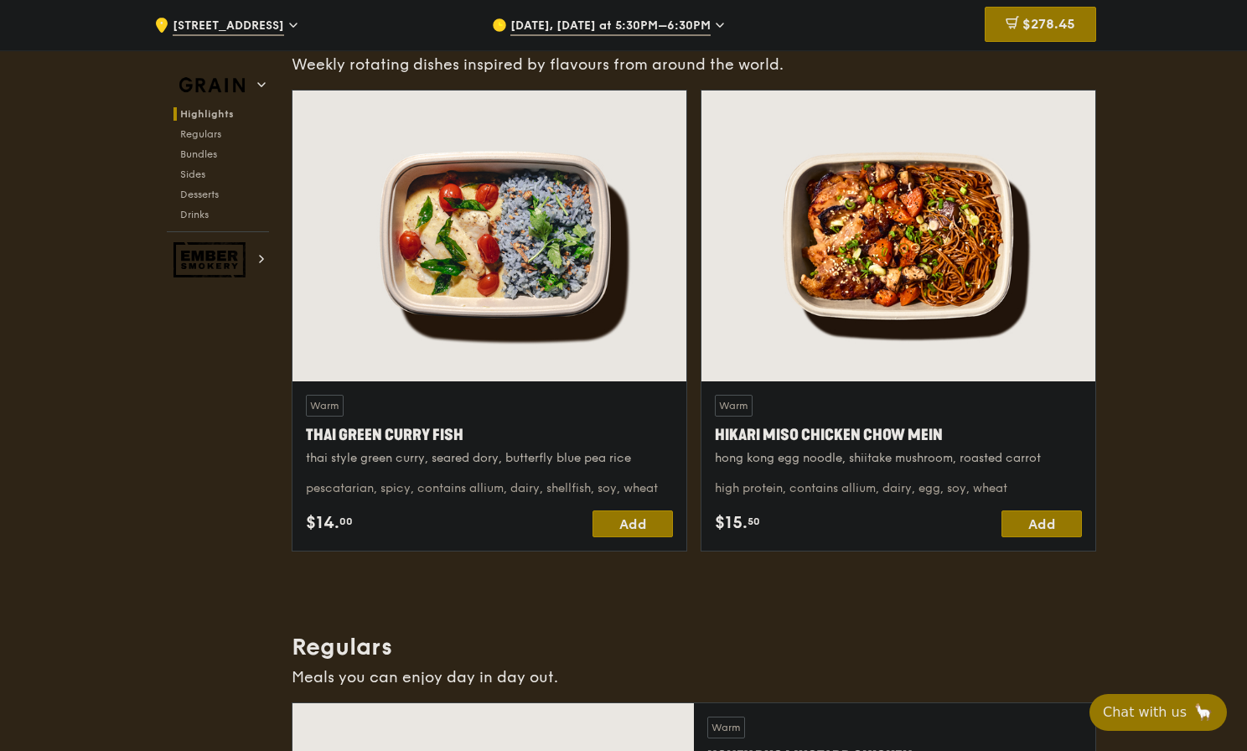
scroll to position [520, 0]
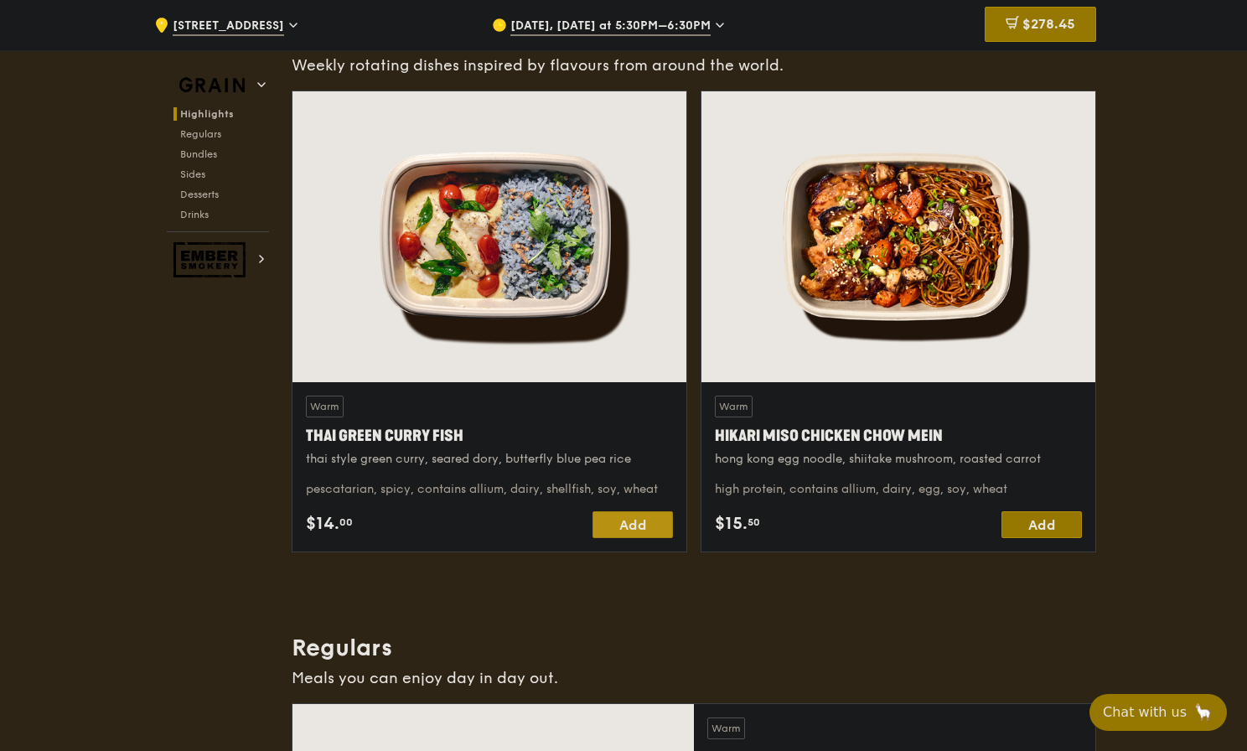
click at [644, 529] on div "Add" at bounding box center [633, 524] width 80 height 27
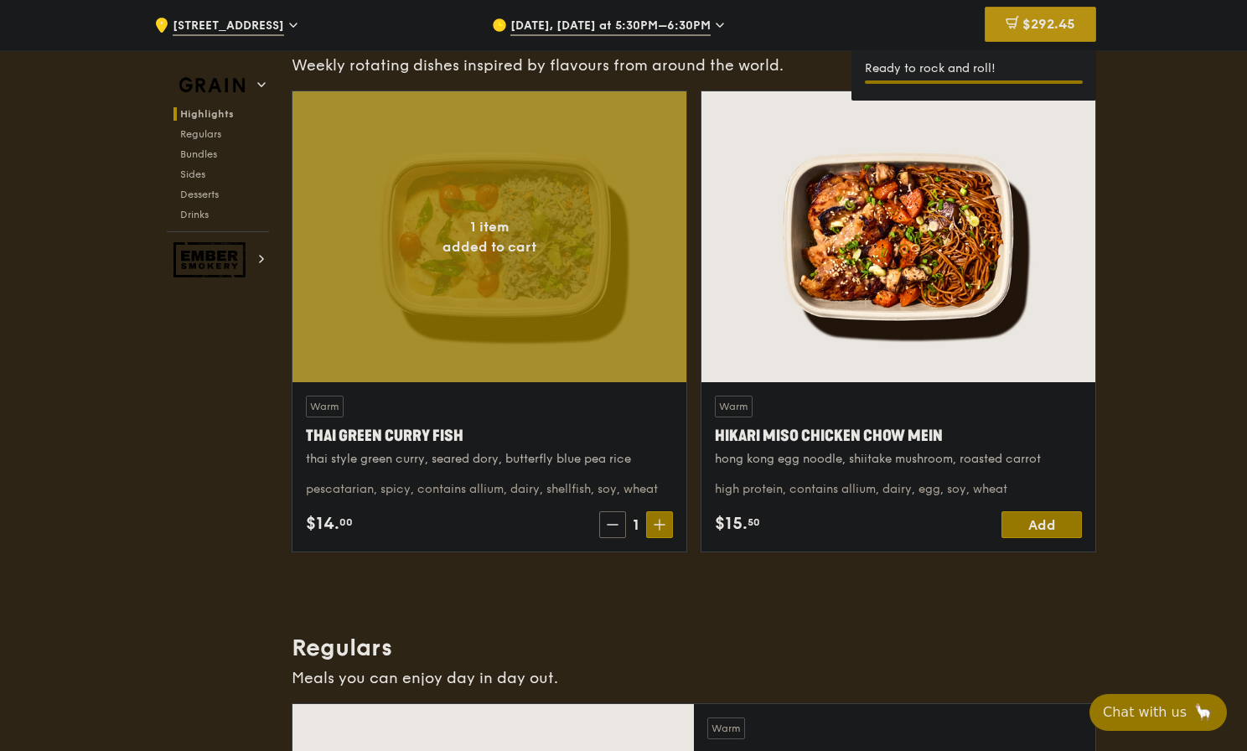
click at [1049, 29] on span "$292.45" at bounding box center [1049, 24] width 53 height 16
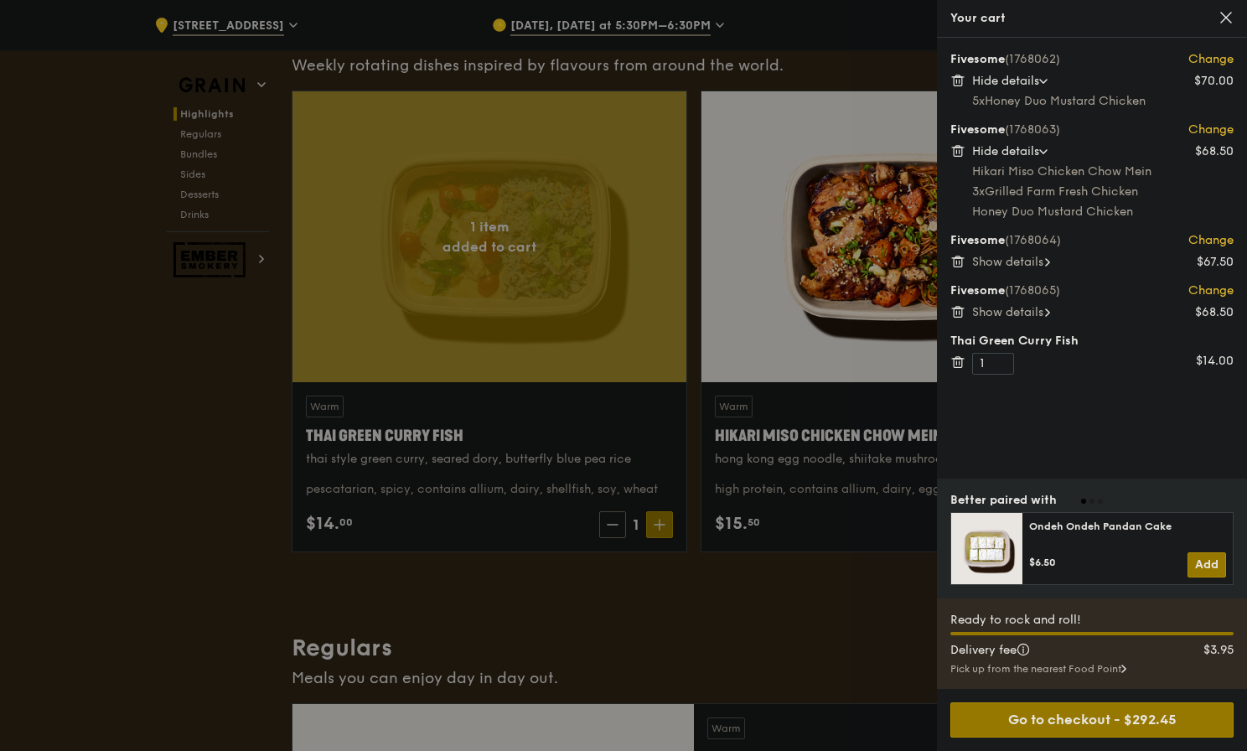
click at [592, 238] on div at bounding box center [623, 375] width 1247 height 751
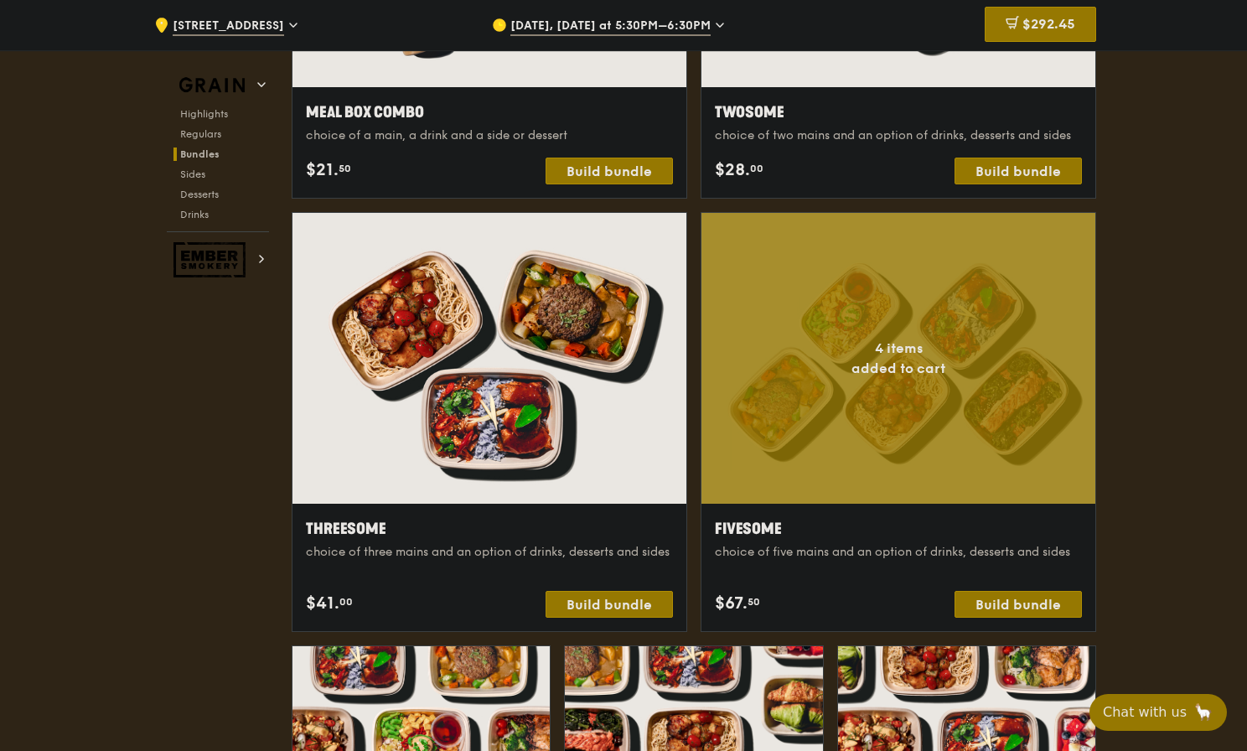
scroll to position [2764, 0]
